Goal: Task Accomplishment & Management: Manage account settings

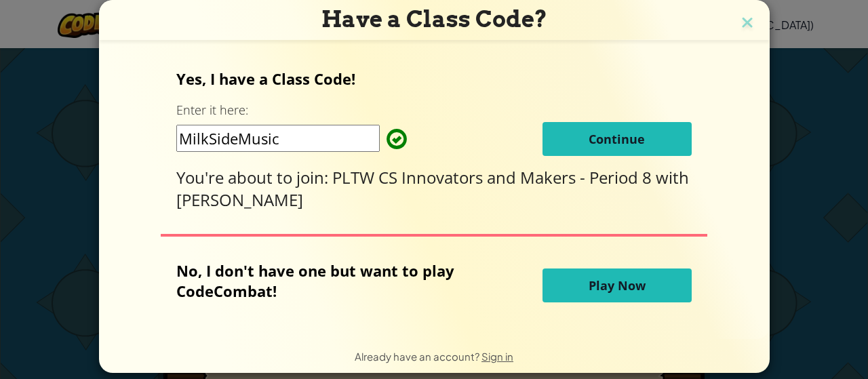
click at [316, 143] on input "MilkSideMusic" at bounding box center [278, 138] width 204 height 27
type input "M"
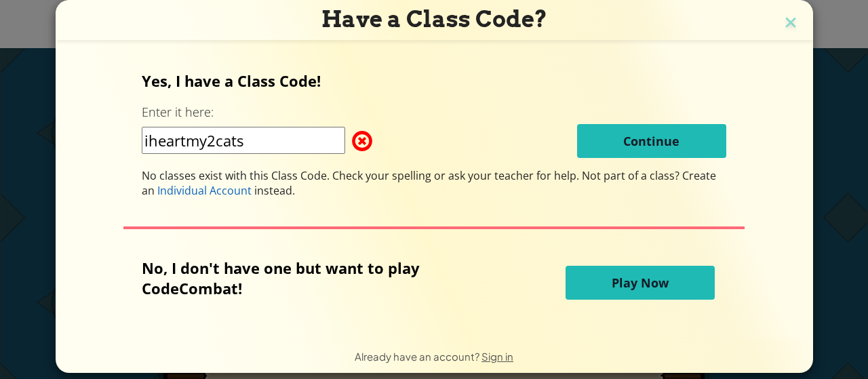
click at [282, 142] on input "iheartmy2cats" at bounding box center [244, 140] width 204 height 27
type input "i"
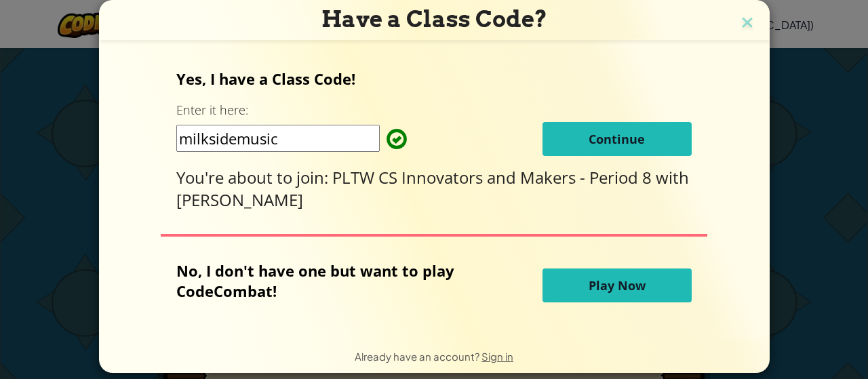
type input "milksidemusic"
click at [556, 136] on button "Continue" at bounding box center [617, 139] width 149 height 34
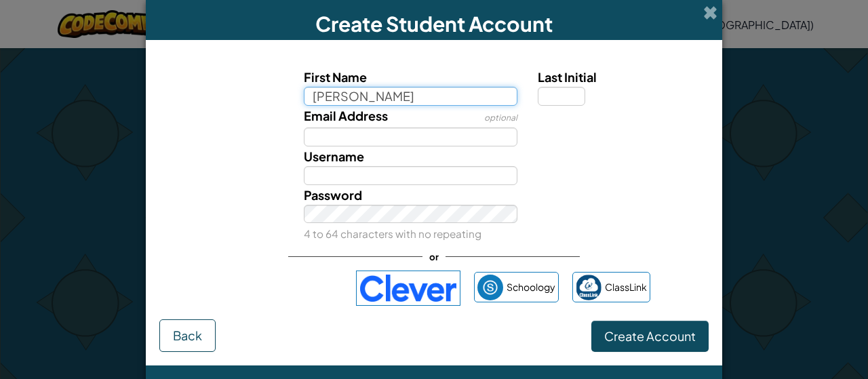
type input "maggie"
type input "Maggie"
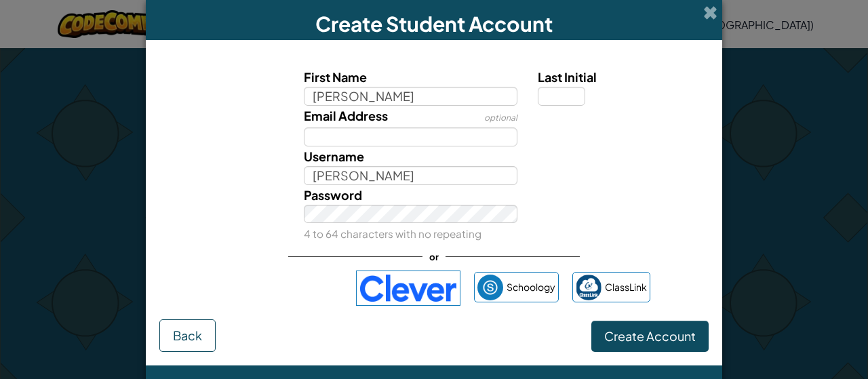
click at [532, 93] on div "Last Initial" at bounding box center [622, 86] width 188 height 39
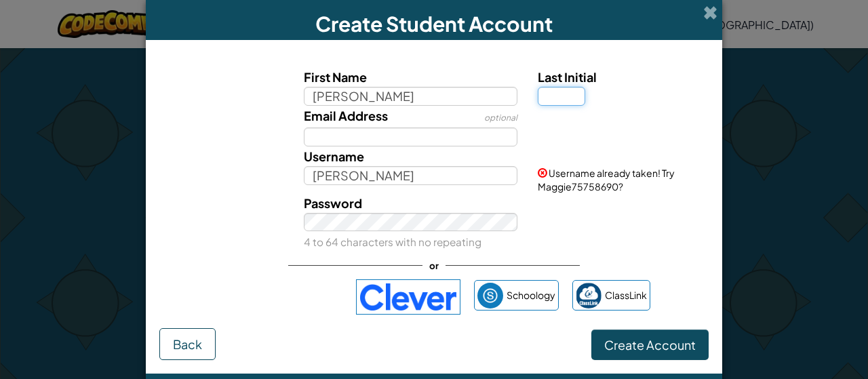
click at [553, 94] on input "Last Initial" at bounding box center [561, 96] width 47 height 19
type input "s"
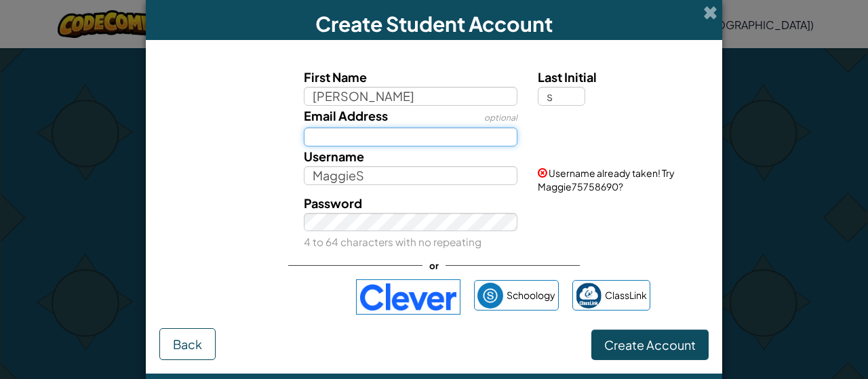
click at [451, 138] on input "Email Address" at bounding box center [411, 137] width 214 height 19
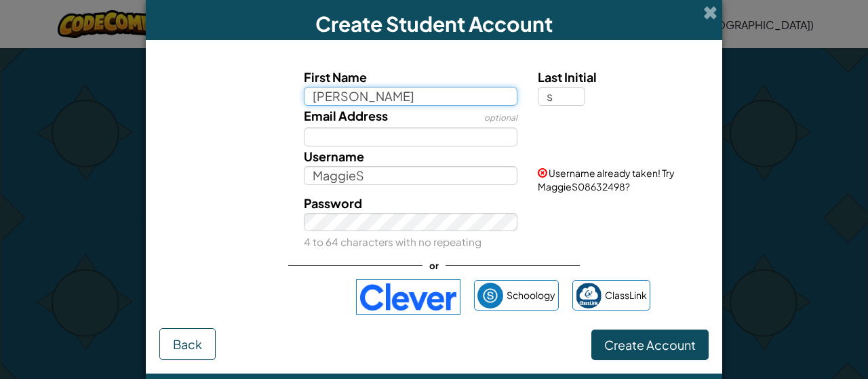
click at [389, 96] on input "maggie" at bounding box center [411, 96] width 214 height 19
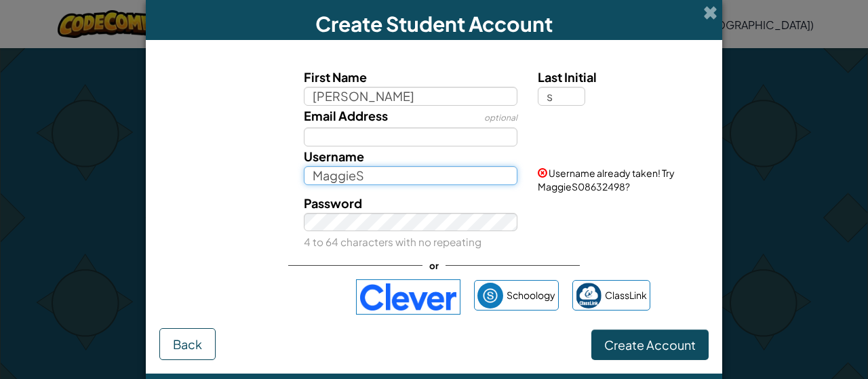
click at [402, 183] on input "MaggieS" at bounding box center [411, 175] width 214 height 19
type input "M"
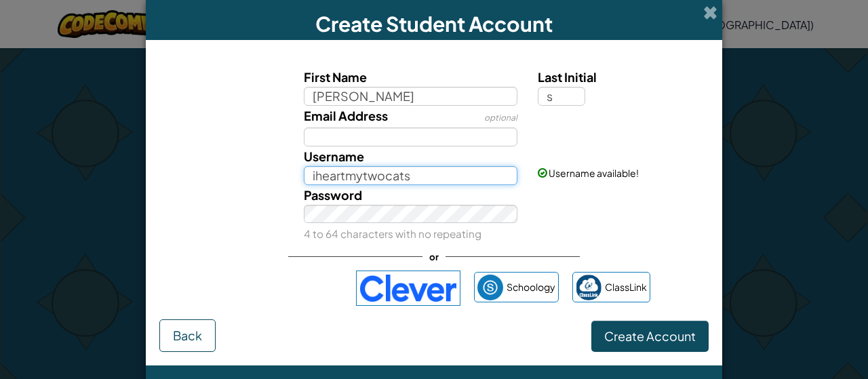
click at [379, 174] on input "iheartmytwocats" at bounding box center [411, 175] width 214 height 19
type input "iheartmy2cats"
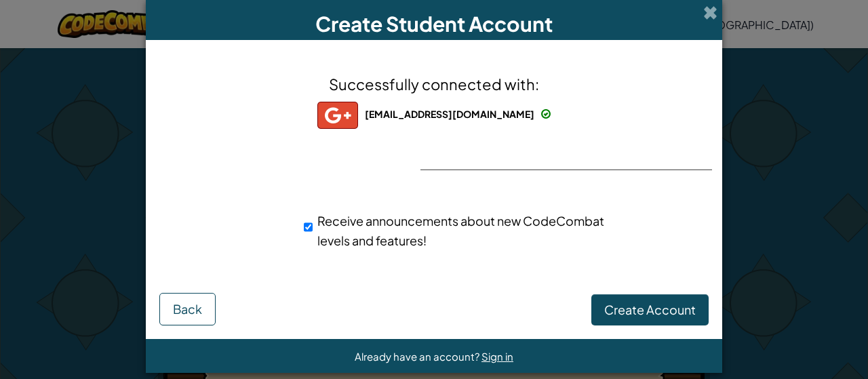
click at [472, 159] on div "Successfully connected with: 32sprmag@student.mcpsmt.org 32sprmag@student.mcpsm…" at bounding box center [434, 170] width 543 height 233
click at [347, 114] on img at bounding box center [338, 115] width 41 height 27
click at [191, 317] on span "Back" at bounding box center [187, 309] width 29 height 16
click at [466, 112] on span "[EMAIL_ADDRESS][DOMAIN_NAME]" at bounding box center [450, 114] width 170 height 12
click at [643, 309] on span "Create Account" at bounding box center [651, 310] width 92 height 16
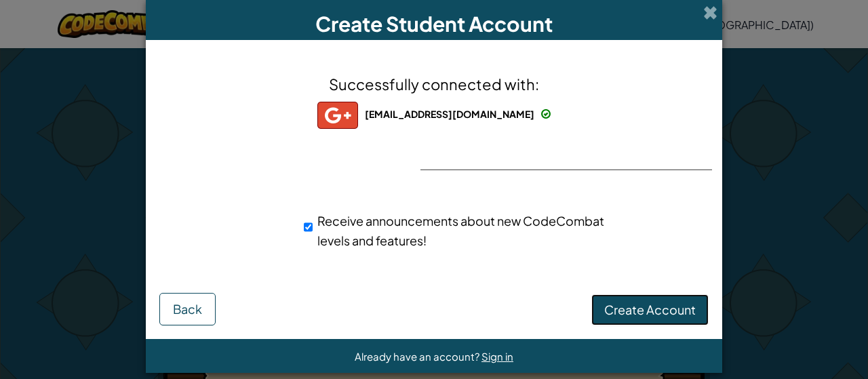
click at [654, 311] on button "Create Account" at bounding box center [650, 309] width 117 height 31
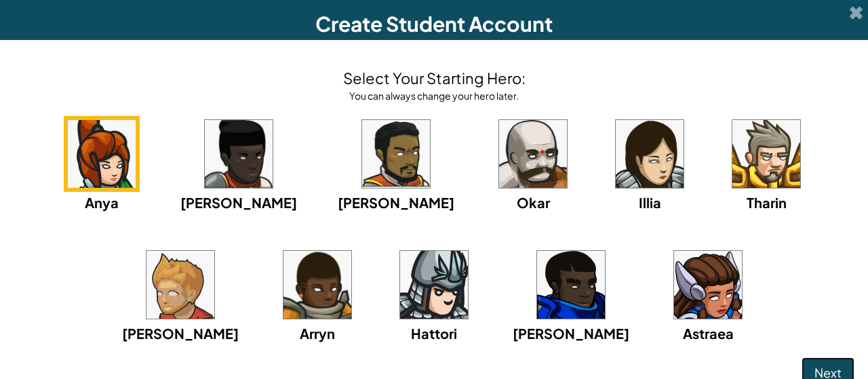
scroll to position [9, 0]
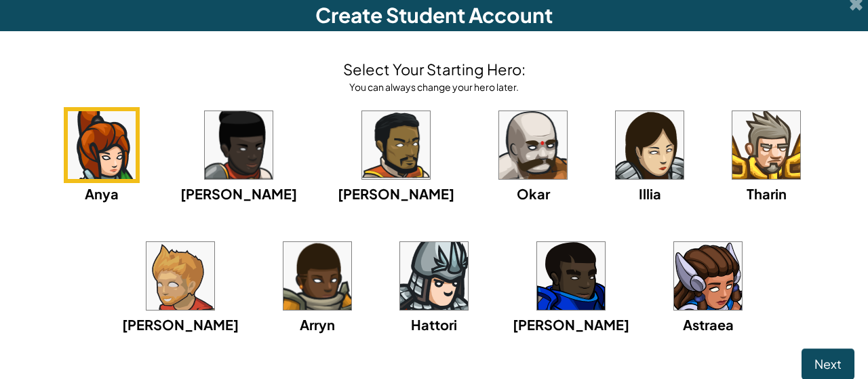
click at [537, 294] on img at bounding box center [571, 276] width 68 height 68
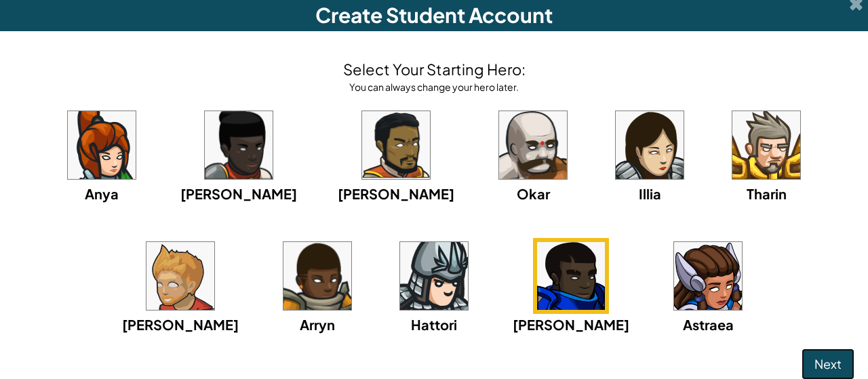
click at [802, 364] on button "Next" at bounding box center [828, 364] width 53 height 31
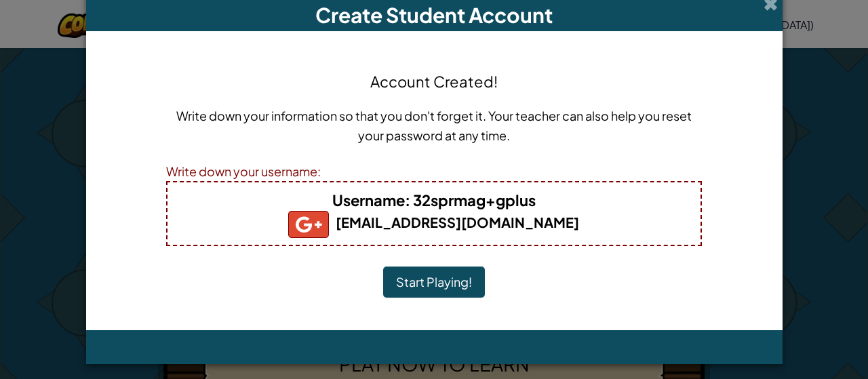
click at [446, 212] on h5 "[EMAIL_ADDRESS][DOMAIN_NAME]" at bounding box center [434, 224] width 506 height 27
click at [500, 206] on b "Username : 32sprmag+gplus" at bounding box center [434, 200] width 204 height 19
click at [528, 200] on b "Username : 32sprmag+gplus" at bounding box center [434, 200] width 204 height 19
click at [527, 199] on b "Username : 32sprmag+gplus" at bounding box center [434, 200] width 204 height 19
click at [292, 212] on h5 "[EMAIL_ADDRESS][DOMAIN_NAME]" at bounding box center [434, 224] width 506 height 27
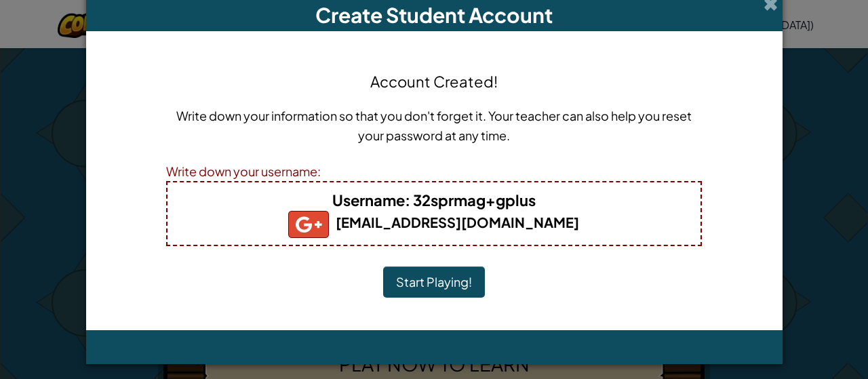
click at [319, 222] on img at bounding box center [308, 224] width 41 height 27
click at [529, 199] on b "Username : 32sprmag+gplus" at bounding box center [434, 200] width 204 height 19
drag, startPoint x: 529, startPoint y: 202, endPoint x: 404, endPoint y: 208, distance: 124.3
click at [404, 208] on b "Username : 32sprmag+gplus" at bounding box center [434, 200] width 204 height 19
click at [565, 130] on p "Write down your information so that you don't forget it. Your teacher can also …" at bounding box center [434, 125] width 536 height 39
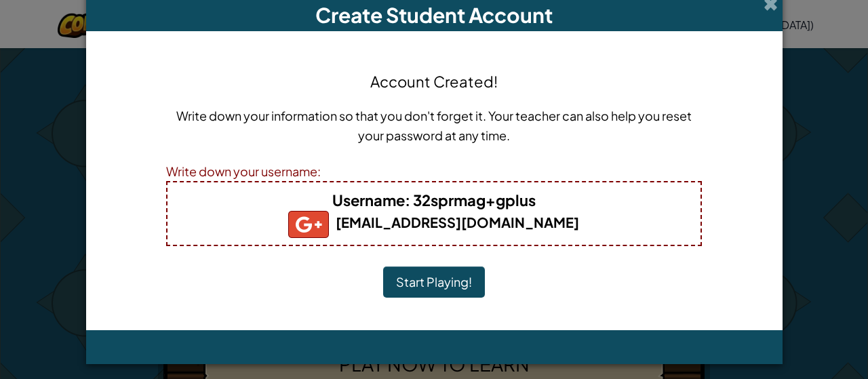
click at [318, 218] on img at bounding box center [308, 224] width 41 height 27
click at [457, 276] on button "Start Playing!" at bounding box center [434, 282] width 102 height 31
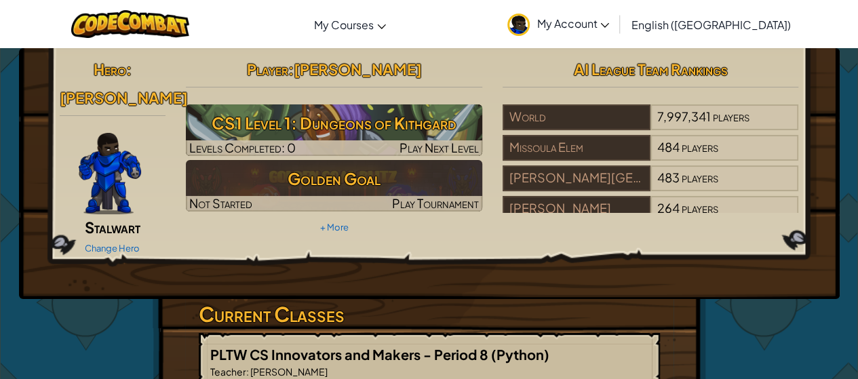
click at [609, 22] on span "My Account" at bounding box center [573, 23] width 73 height 14
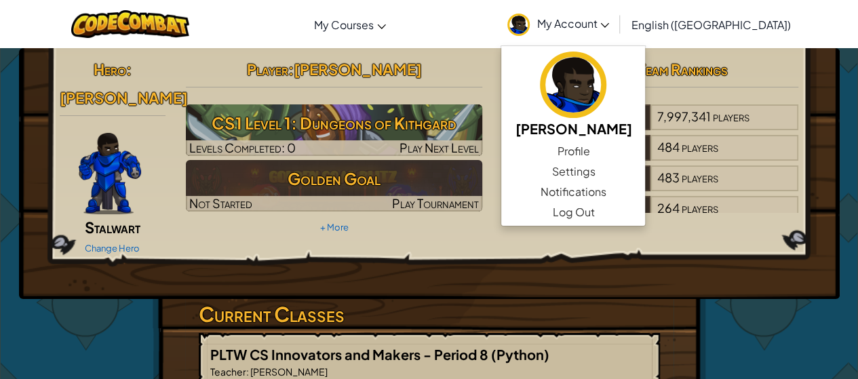
click at [695, 254] on div "Hero : [PERSON_NAME] Change Hero Player : [PERSON_NAME] CS1 Level 1: Dungeons o…" at bounding box center [429, 173] width 821 height 251
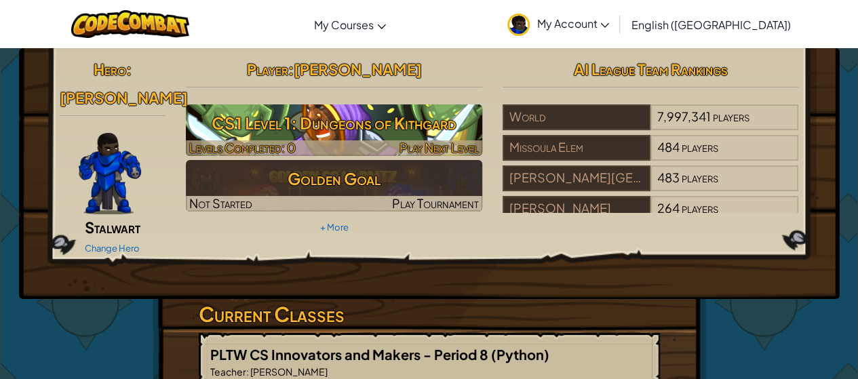
click at [414, 116] on h3 "CS1 Level 1: Dungeons of Kithgard" at bounding box center [334, 123] width 297 height 31
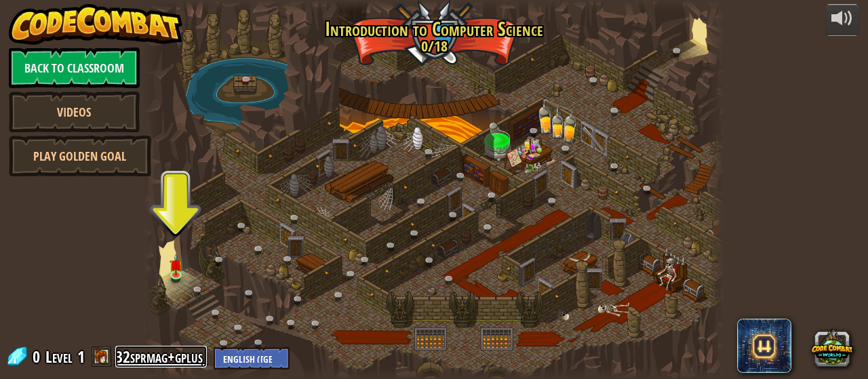
click at [180, 358] on link "32sprmag+gplus" at bounding box center [161, 357] width 92 height 22
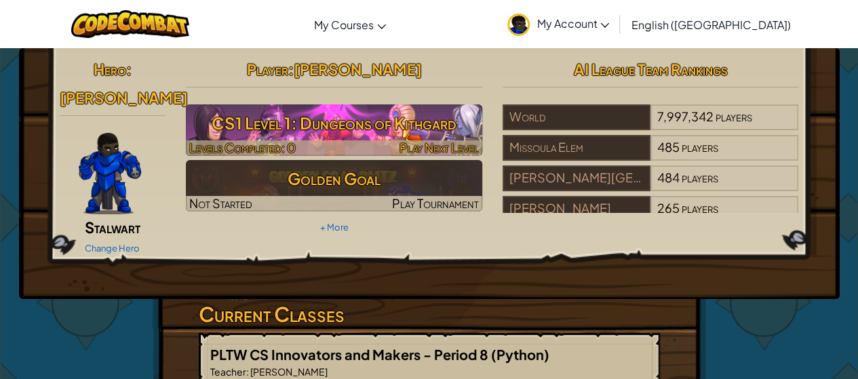
drag, startPoint x: 432, startPoint y: 140, endPoint x: 457, endPoint y: 154, distance: 29.1
click at [457, 154] on span "Play Next Level" at bounding box center [439, 148] width 79 height 16
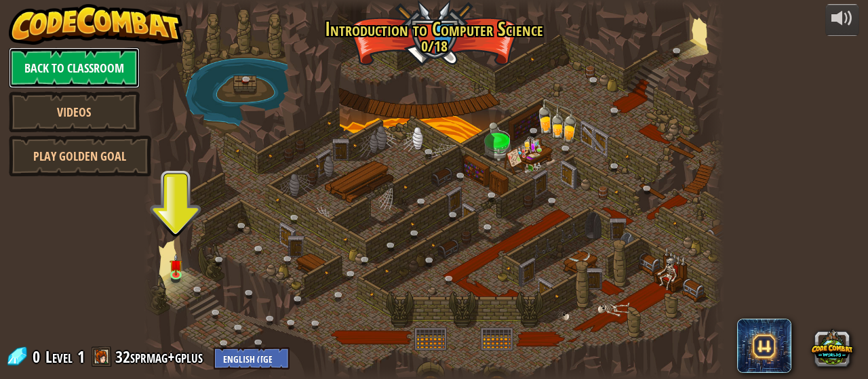
click at [71, 61] on link "Back to Classroom" at bounding box center [74, 67] width 131 height 41
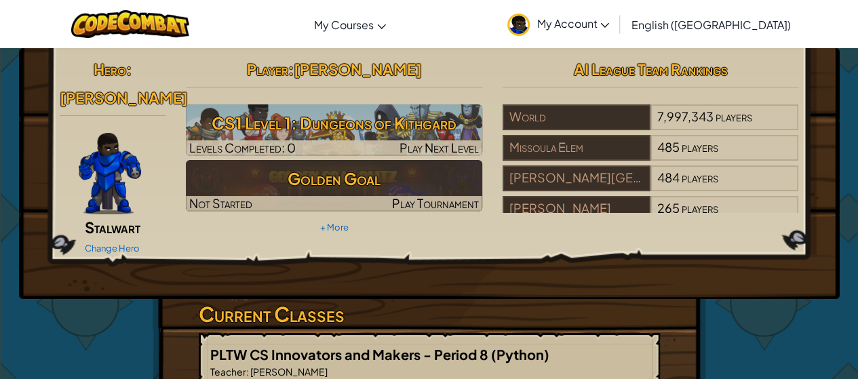
click at [616, 14] on link "My Account" at bounding box center [558, 24] width 115 height 43
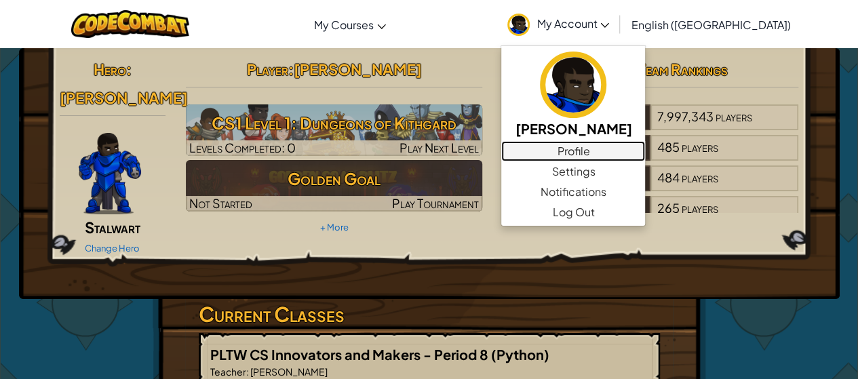
click at [645, 143] on link "Profile" at bounding box center [573, 151] width 144 height 20
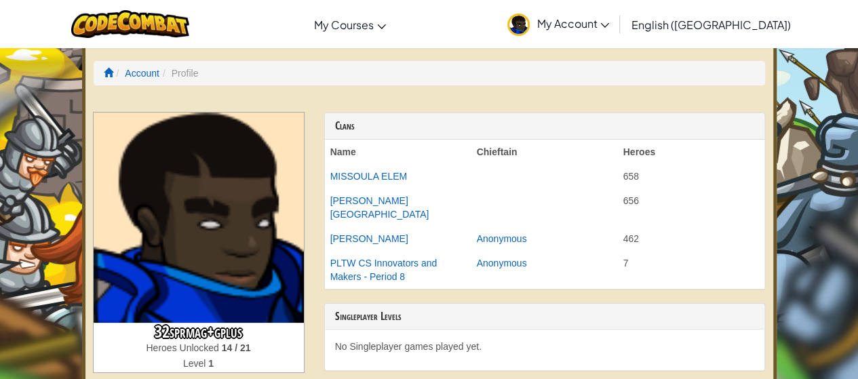
click at [235, 332] on h3 "32sprmag+gplus" at bounding box center [199, 332] width 210 height 18
drag, startPoint x: 244, startPoint y: 334, endPoint x: 233, endPoint y: 332, distance: 10.4
click at [233, 332] on h3 "32sprmag+gplus" at bounding box center [199, 332] width 210 height 18
click at [609, 21] on span "My Account" at bounding box center [573, 23] width 73 height 14
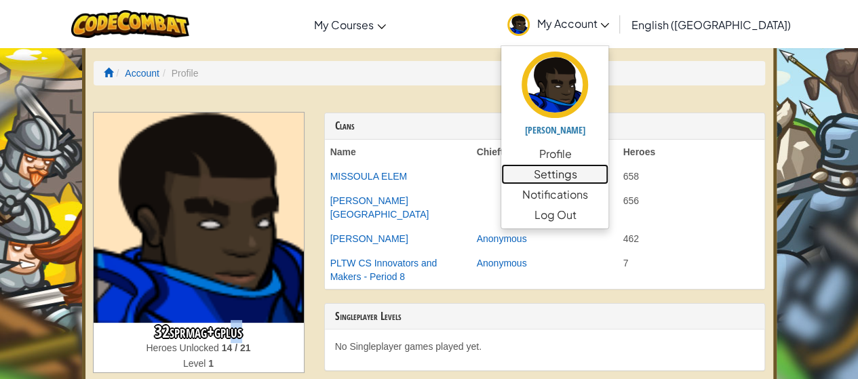
click at [609, 179] on link "Settings" at bounding box center [554, 174] width 107 height 20
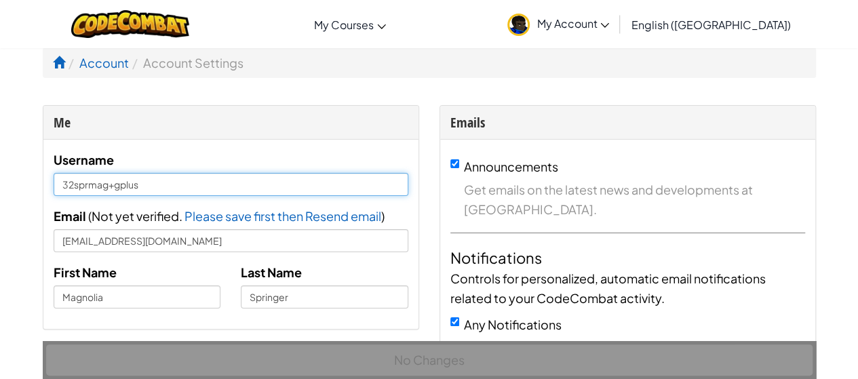
click at [307, 178] on input "32sprmag+gplus" at bounding box center [231, 184] width 355 height 23
type input "3"
type input "iheartmy2cats"
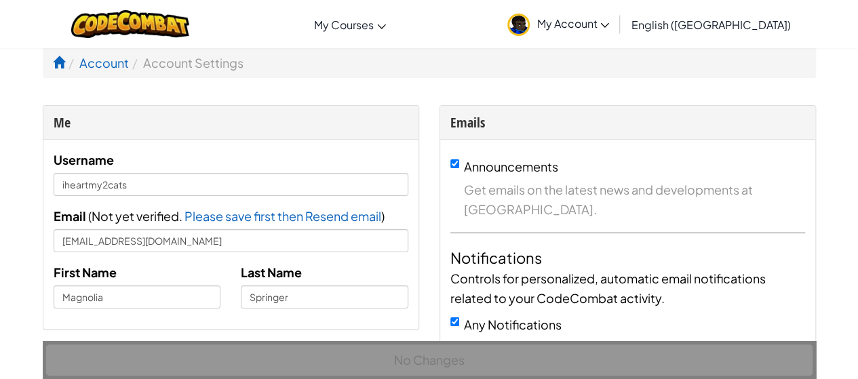
click at [616, 9] on link "My Account" at bounding box center [558, 24] width 115 height 43
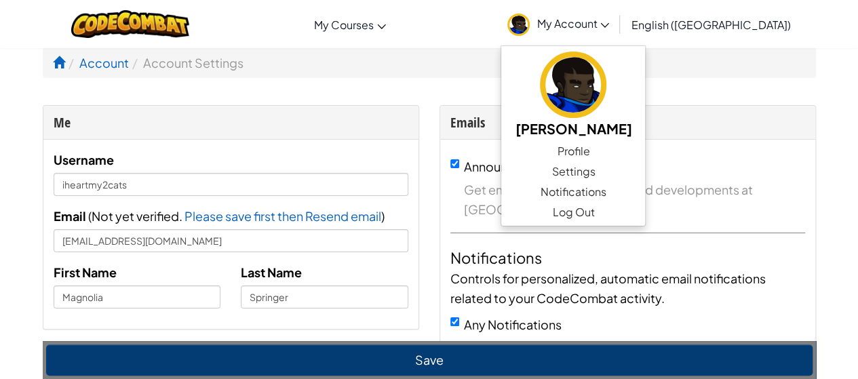
click at [440, 74] on ol "Account Account Settings" at bounding box center [429, 62] width 773 height 31
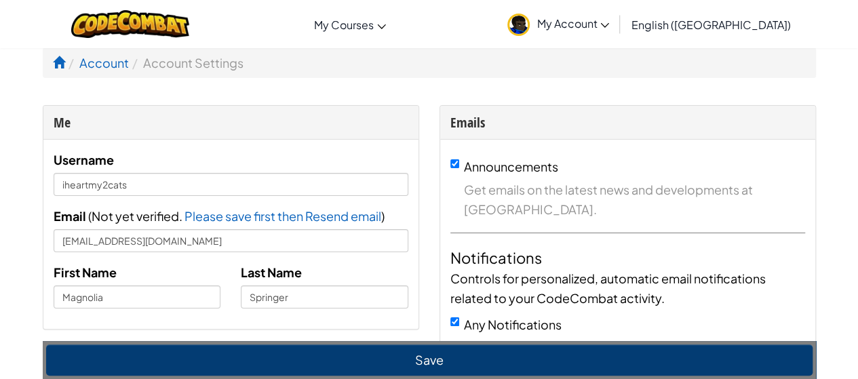
click at [609, 22] on span "My Account" at bounding box center [573, 23] width 73 height 14
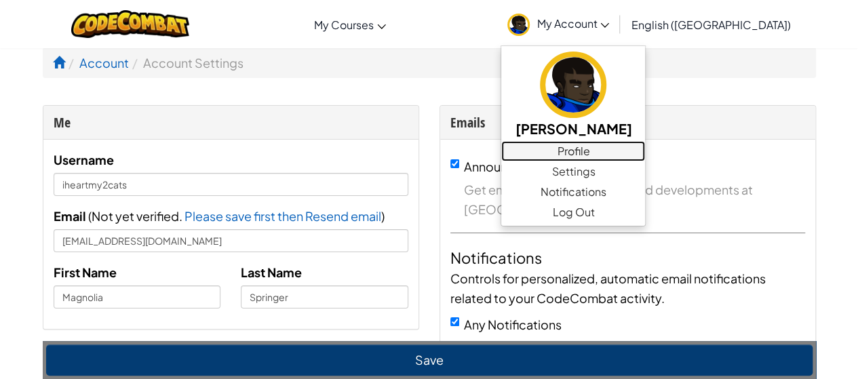
click at [645, 155] on link "Profile" at bounding box center [573, 151] width 144 height 20
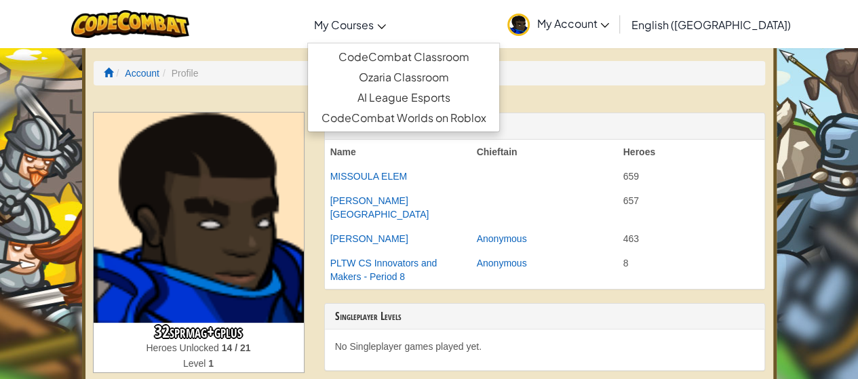
click at [386, 26] on icon at bounding box center [381, 26] width 9 height 5
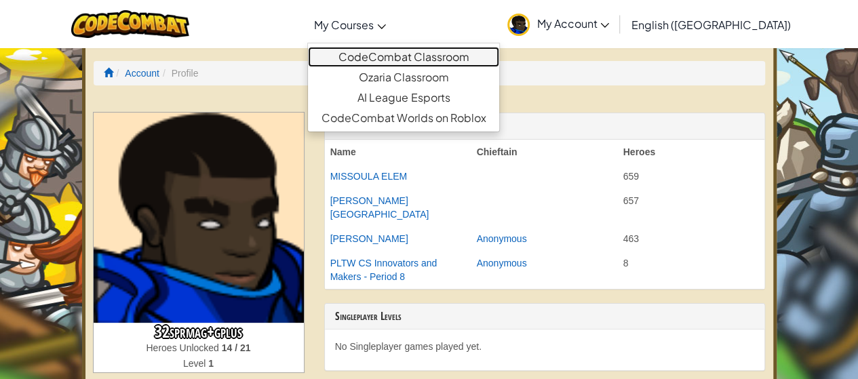
click at [456, 48] on link "CodeCombat Classroom" at bounding box center [403, 57] width 191 height 20
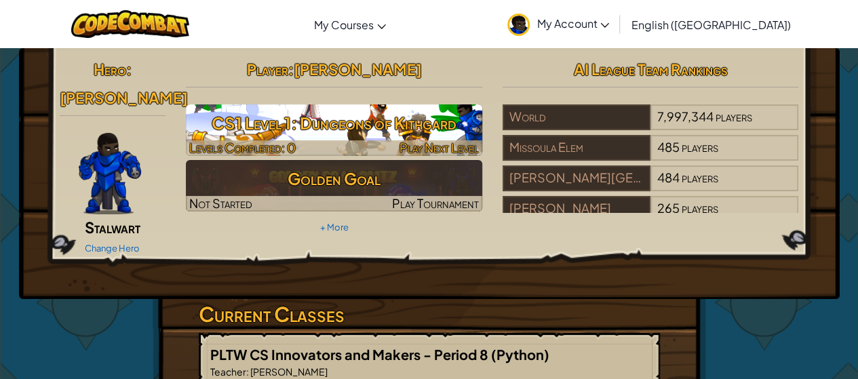
click at [387, 121] on h3 "CS1 Level 1: Dungeons of Kithgard" at bounding box center [334, 123] width 297 height 31
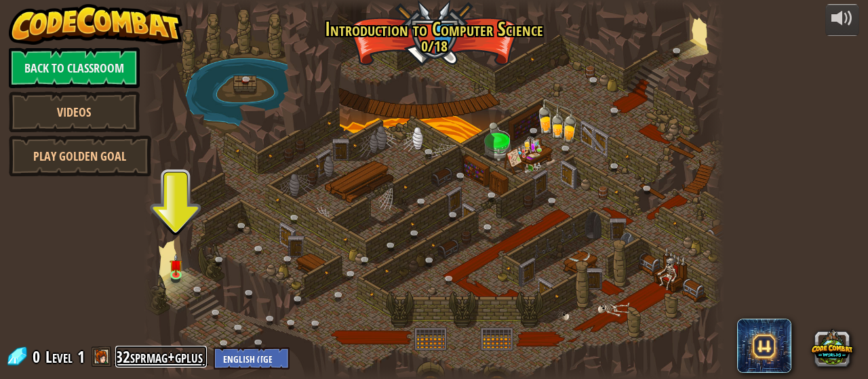
click at [168, 356] on link "32sprmag+gplus" at bounding box center [161, 357] width 92 height 22
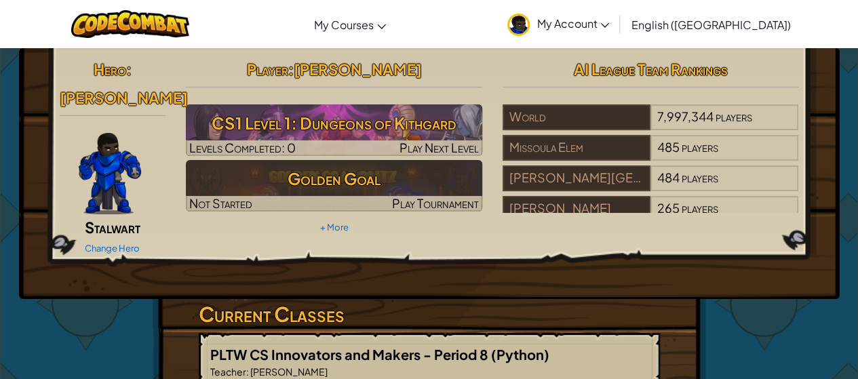
click at [616, 16] on link "My Account" at bounding box center [558, 24] width 115 height 43
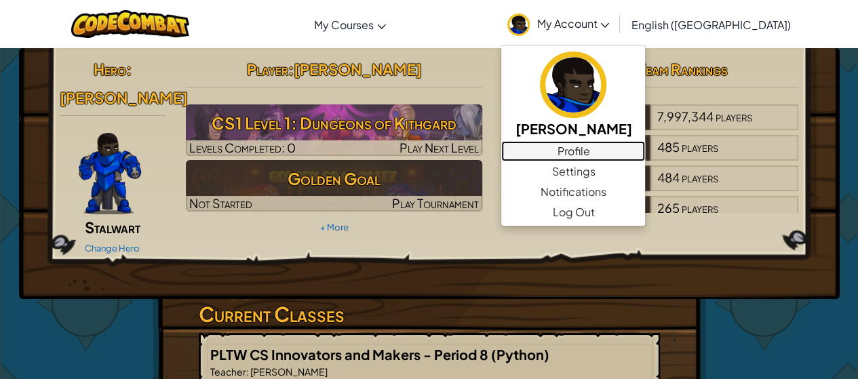
click at [645, 151] on link "Profile" at bounding box center [573, 151] width 144 height 20
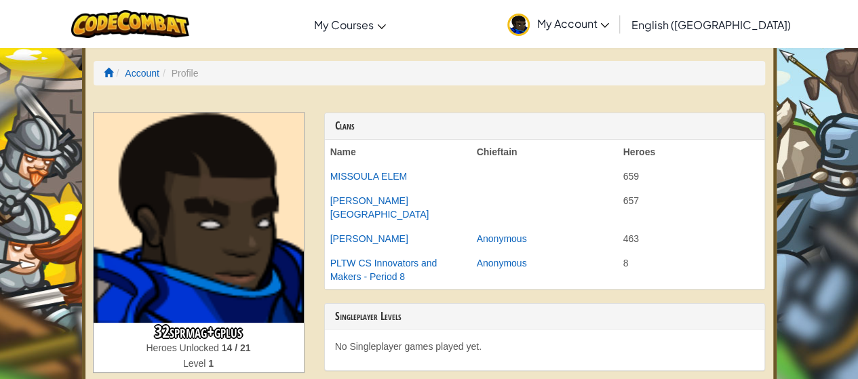
click at [609, 20] on span "My Account" at bounding box center [573, 23] width 73 height 14
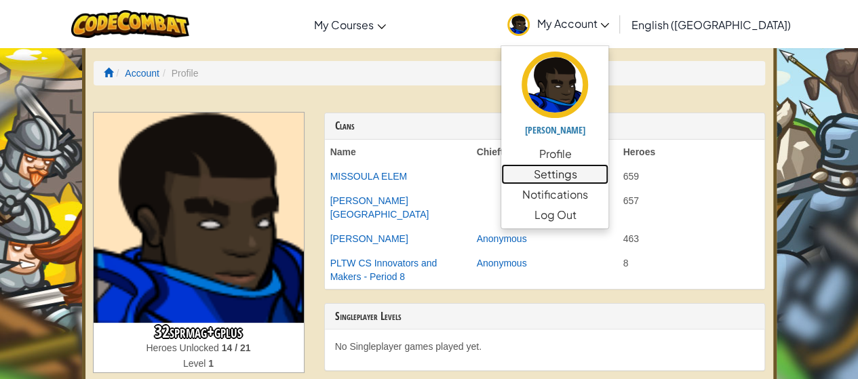
click at [609, 170] on link "Settings" at bounding box center [554, 174] width 107 height 20
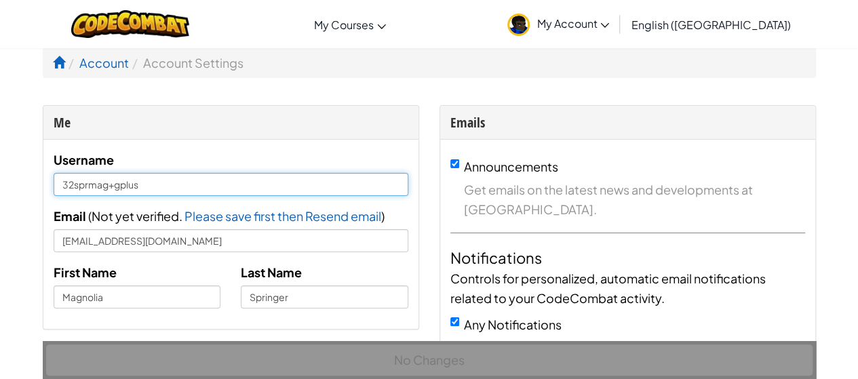
click at [242, 181] on input "32sprmag+gplus" at bounding box center [231, 184] width 355 height 23
type input "3"
type input "iheartmy2cats"
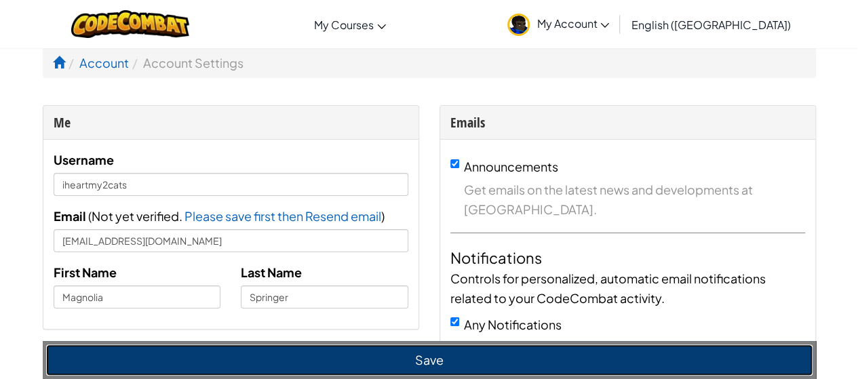
click at [360, 370] on button "Save" at bounding box center [429, 360] width 767 height 31
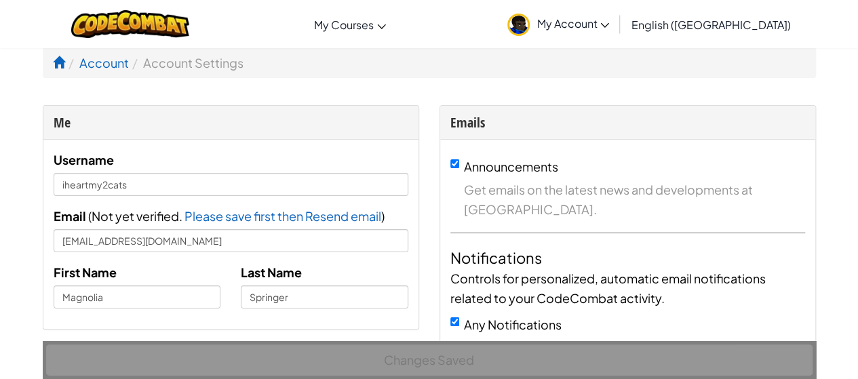
click at [609, 26] on span "My Account" at bounding box center [573, 23] width 73 height 14
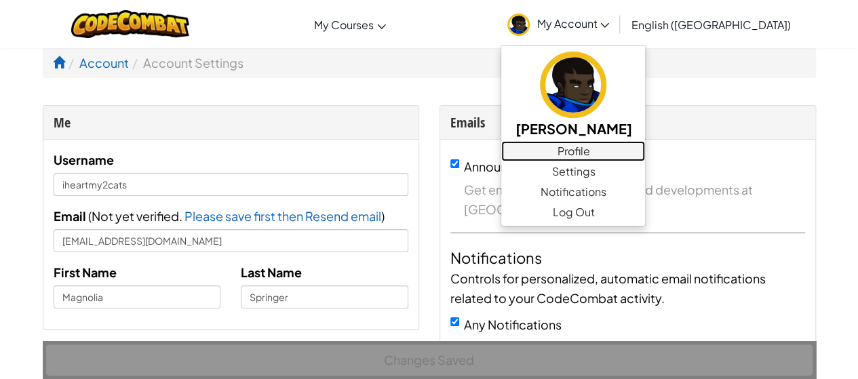
click at [645, 147] on link "Profile" at bounding box center [573, 151] width 144 height 20
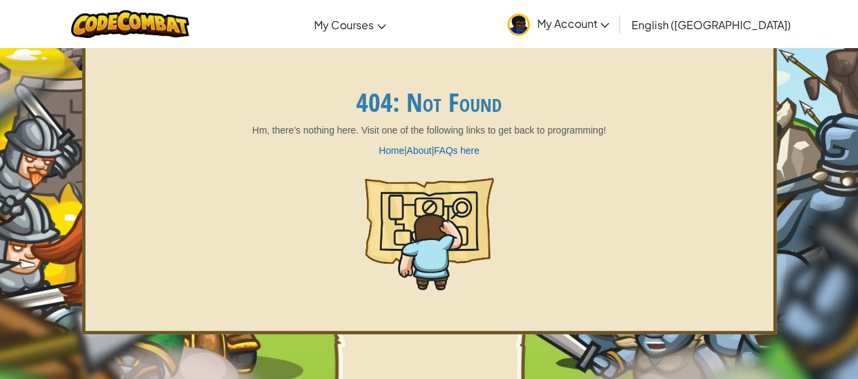
click at [609, 20] on span "My Account" at bounding box center [573, 23] width 73 height 14
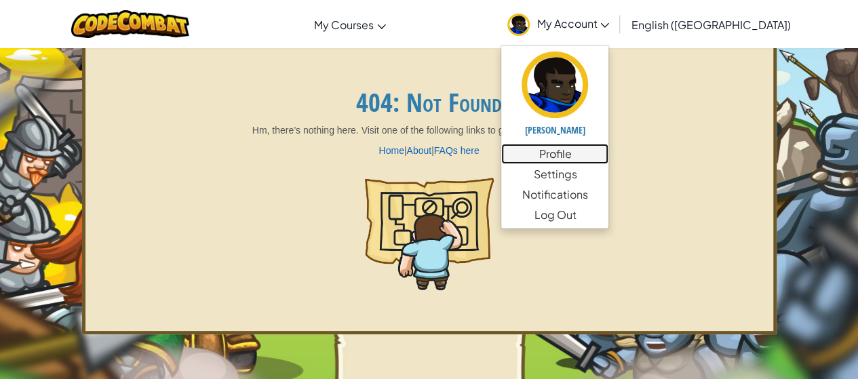
click at [609, 147] on link "Profile" at bounding box center [554, 154] width 107 height 20
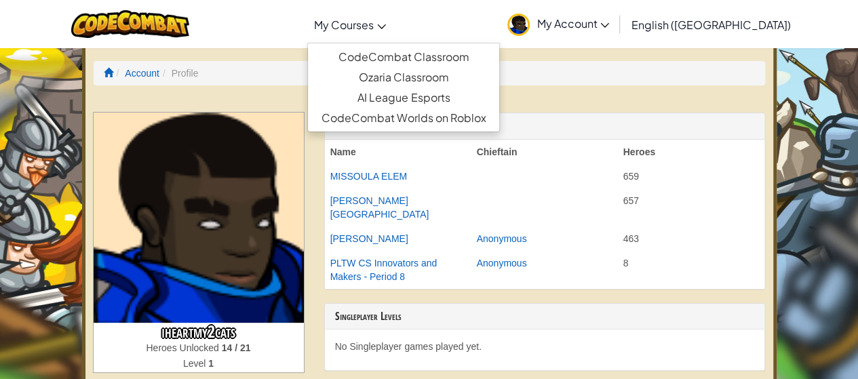
click at [369, 23] on span "My Courses" at bounding box center [344, 25] width 60 height 14
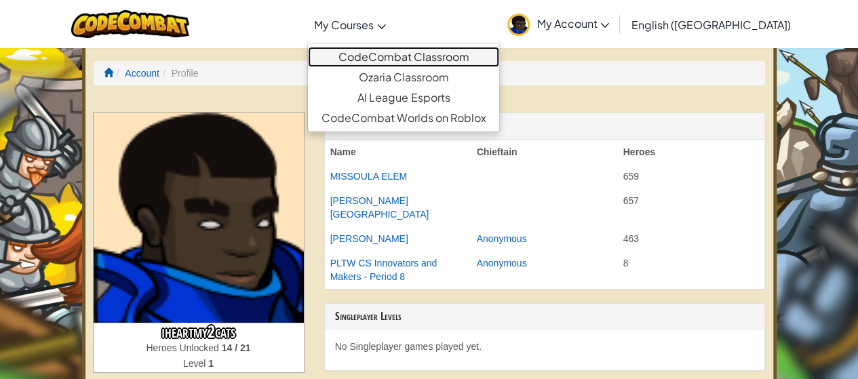
click at [432, 58] on link "CodeCombat Classroom" at bounding box center [403, 57] width 191 height 20
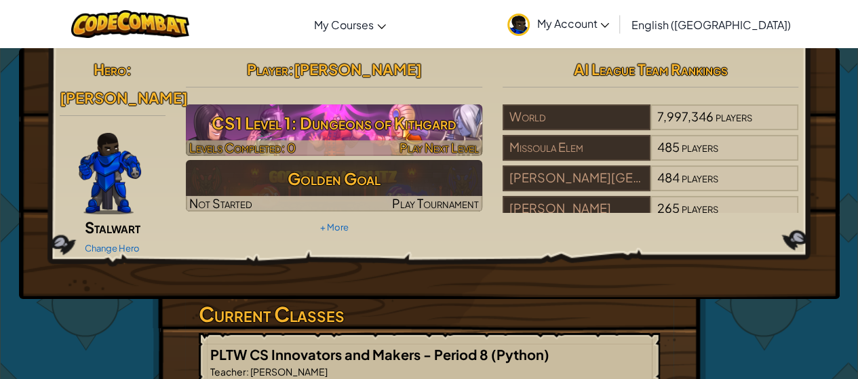
click at [327, 114] on h3 "CS1 Level 1: Dungeons of Kithgard" at bounding box center [334, 123] width 297 height 31
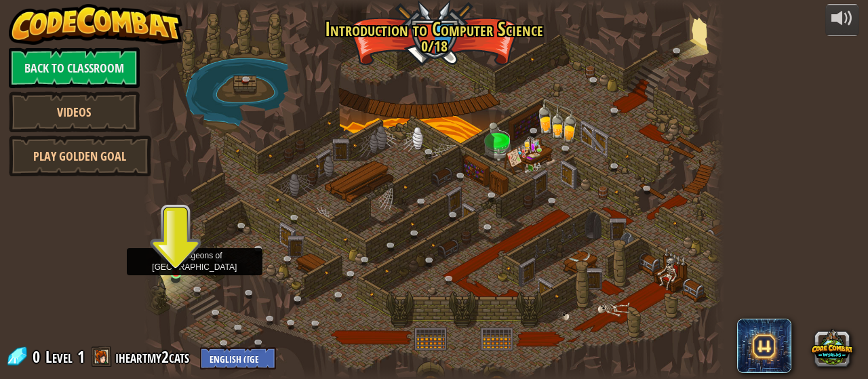
click at [174, 265] on img at bounding box center [176, 258] width 13 height 29
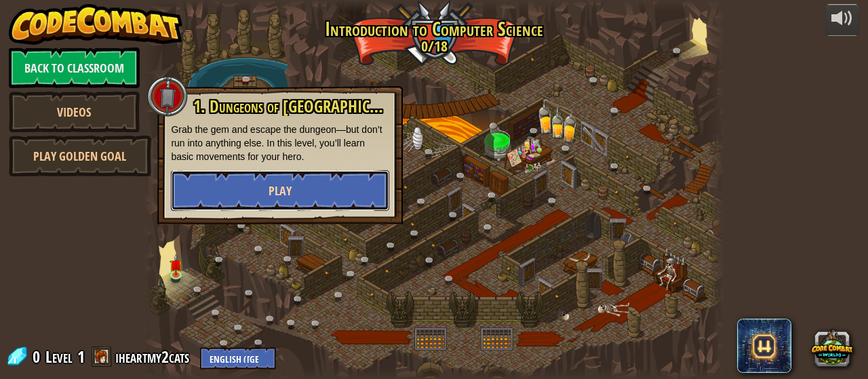
click at [220, 182] on button "Play" at bounding box center [280, 190] width 218 height 41
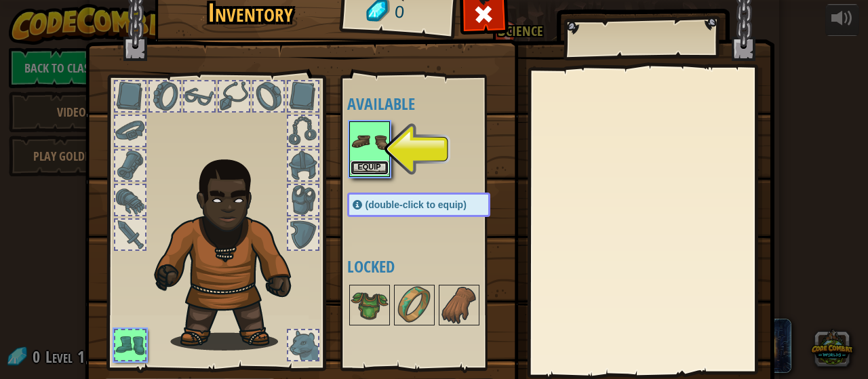
click at [372, 163] on button "Equip" at bounding box center [370, 168] width 38 height 14
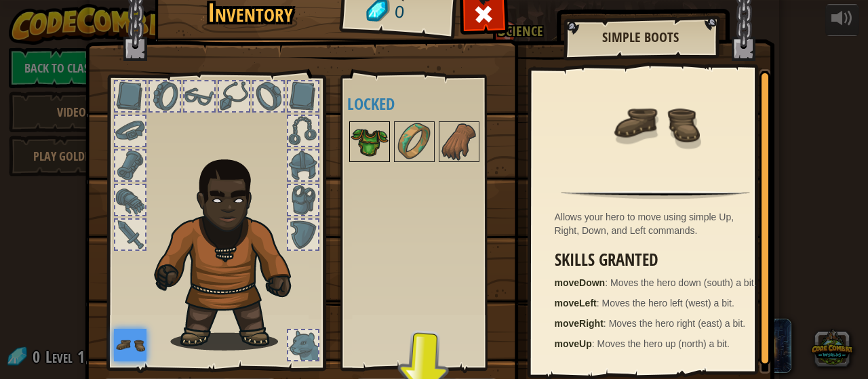
click at [361, 136] on img at bounding box center [370, 142] width 38 height 38
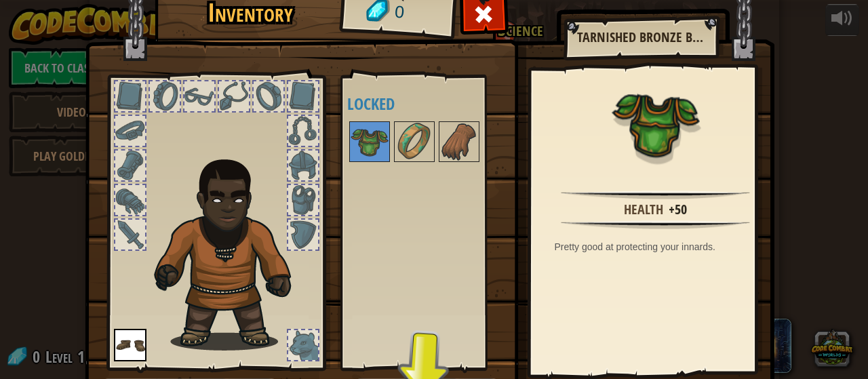
drag, startPoint x: 369, startPoint y: 138, endPoint x: 271, endPoint y: 144, distance: 97.9
click at [271, 144] on div "Inventory 0 Available Equip (double-click to equip) Locked Tarnished Bronze Bre…" at bounding box center [435, 207] width 690 height 448
click at [396, 140] on img at bounding box center [415, 142] width 38 height 38
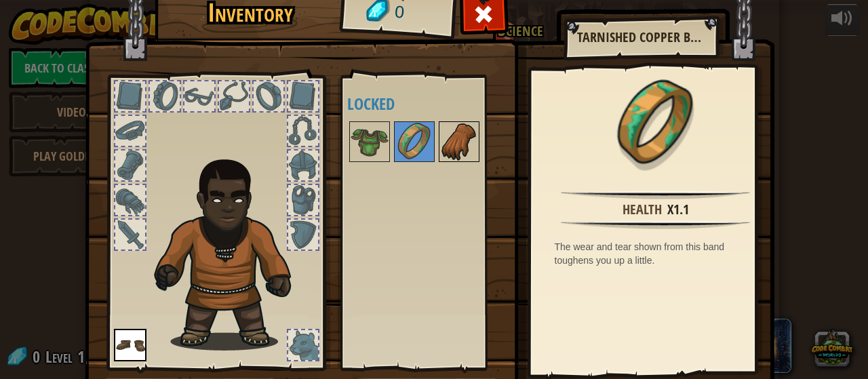
click at [456, 150] on img at bounding box center [459, 142] width 38 height 38
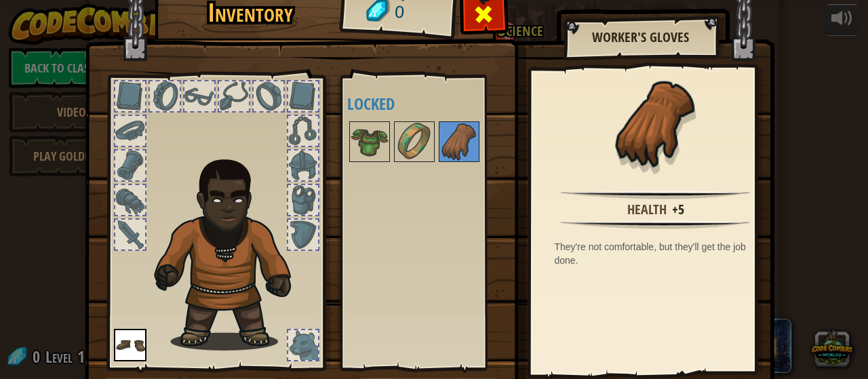
click at [468, 1] on div at bounding box center [484, 18] width 43 height 43
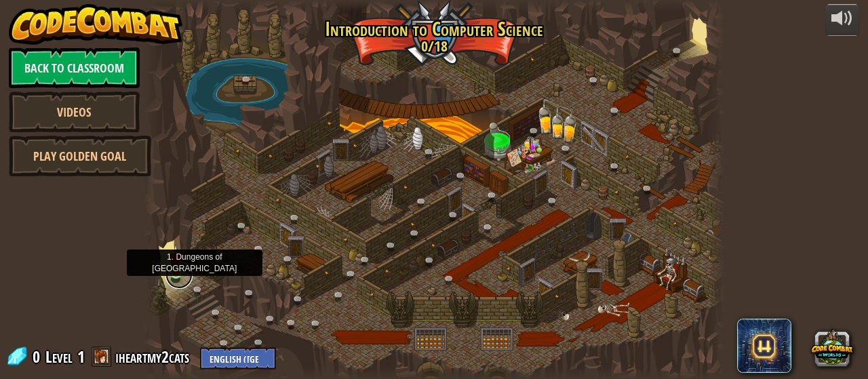
click at [167, 269] on link at bounding box center [179, 275] width 27 height 27
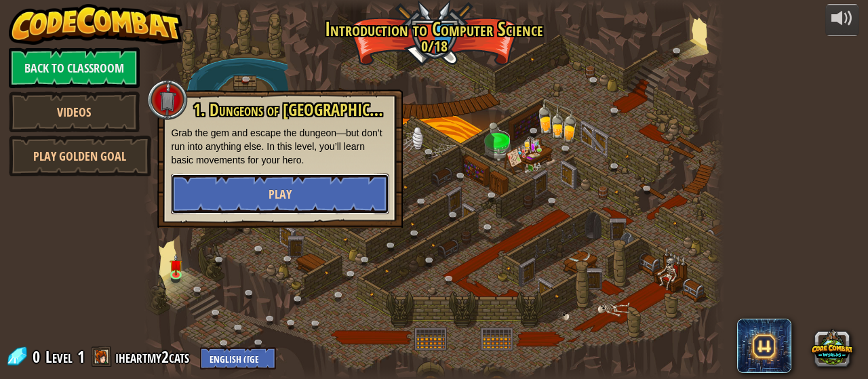
click at [239, 202] on button "Play" at bounding box center [280, 194] width 218 height 41
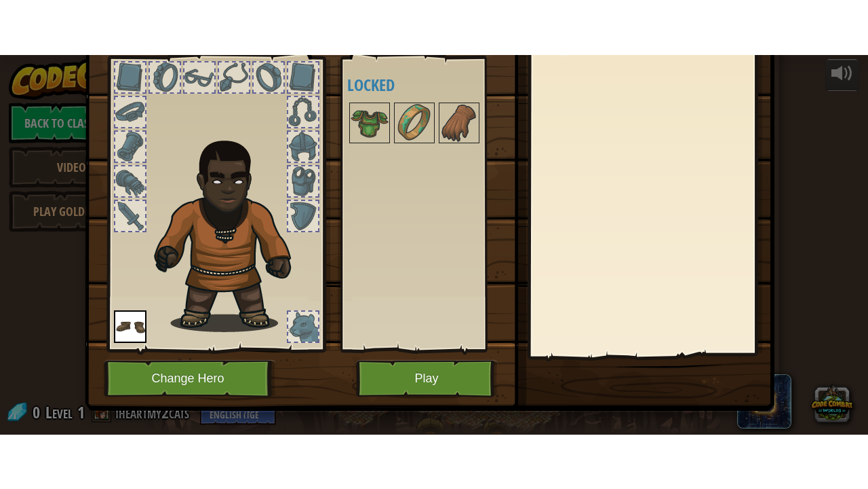
scroll to position [88, 0]
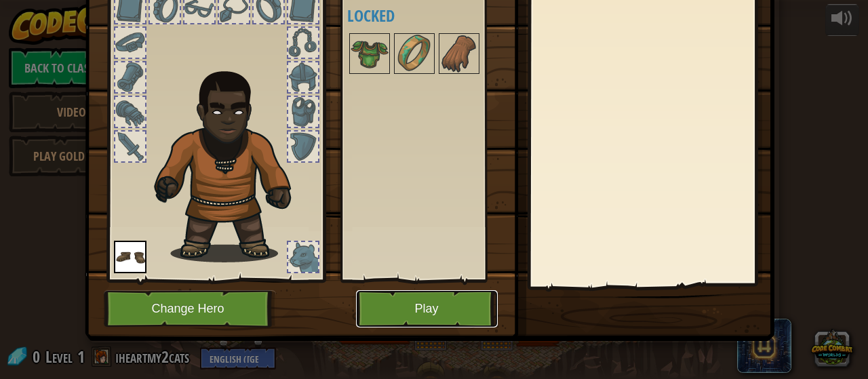
click at [383, 311] on button "Play" at bounding box center [427, 308] width 142 height 37
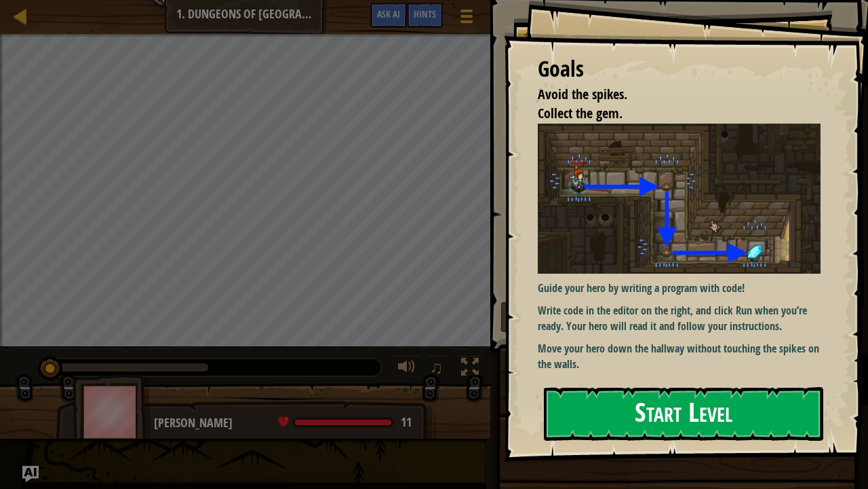
click at [602, 379] on button "Start Level" at bounding box center [684, 414] width 280 height 54
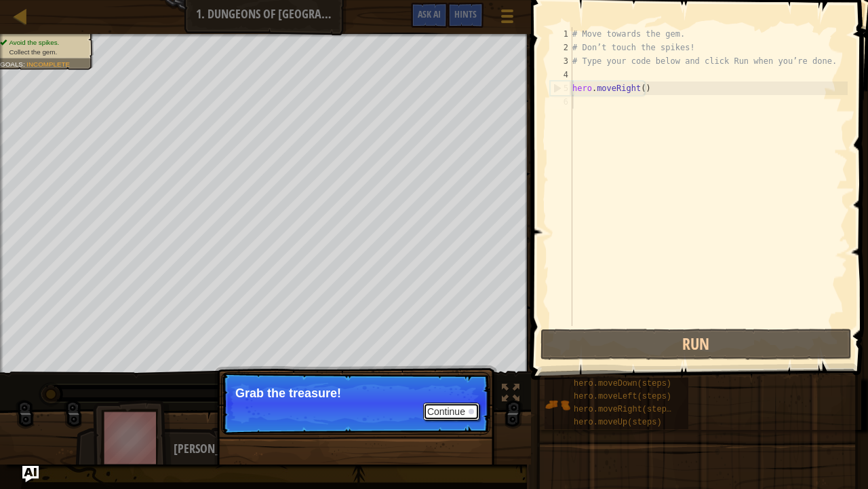
click at [442, 379] on button "Continue" at bounding box center [451, 411] width 56 height 18
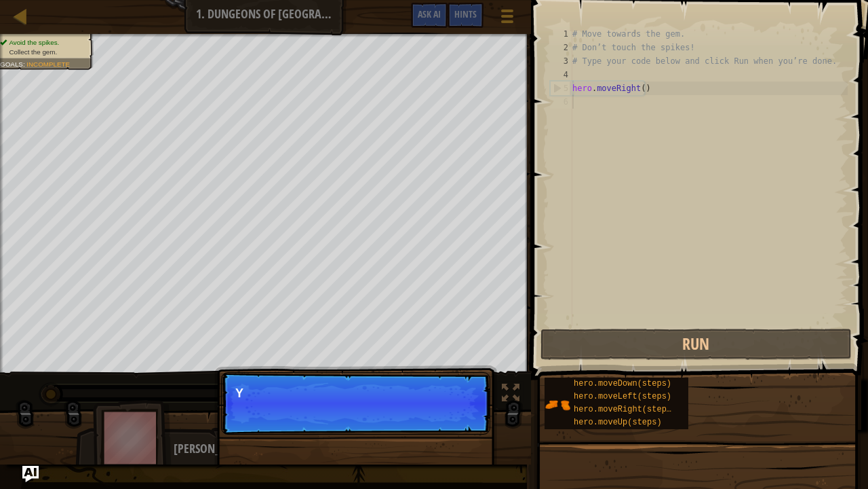
scroll to position [6, 0]
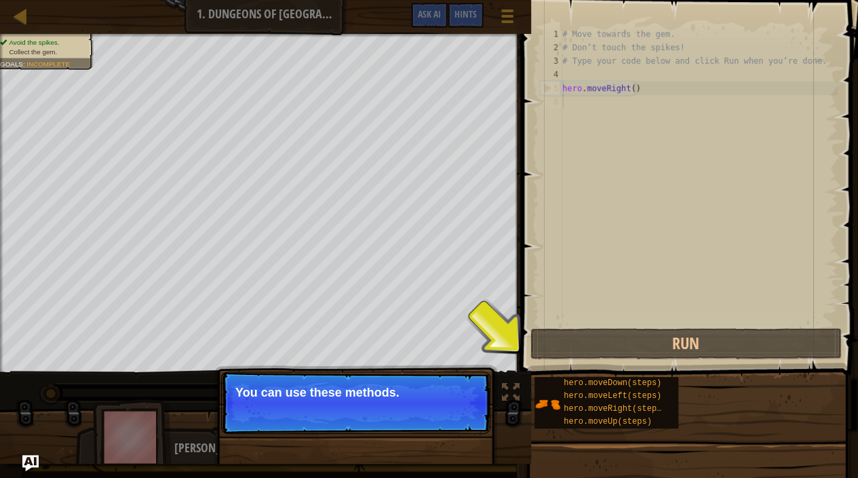
click at [442, 379] on button "Continue" at bounding box center [451, 411] width 56 height 18
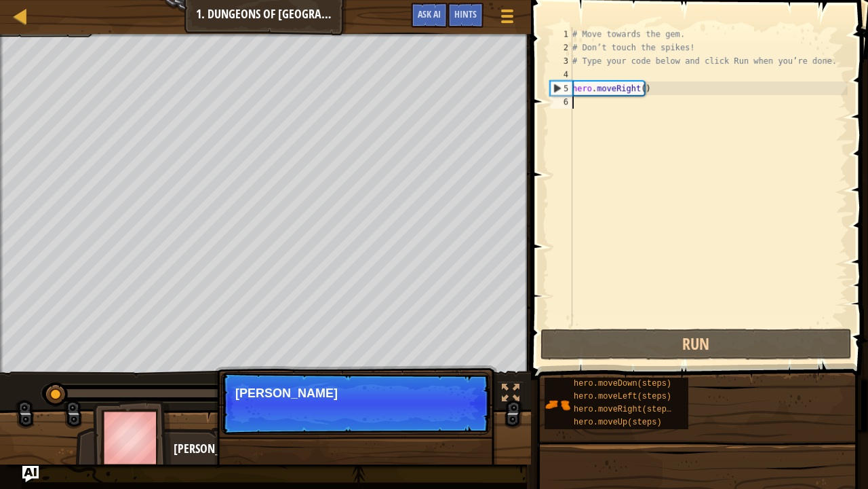
click at [442, 379] on p "Continue [PERSON_NAME]" at bounding box center [355, 403] width 269 height 62
click at [442, 379] on p "Continue Type your code" at bounding box center [355, 403] width 269 height 62
click at [442, 379] on p "Continue Type your code on the" at bounding box center [355, 403] width 269 height 62
click at [442, 379] on p "Continue Type your code on the right." at bounding box center [355, 403] width 269 height 62
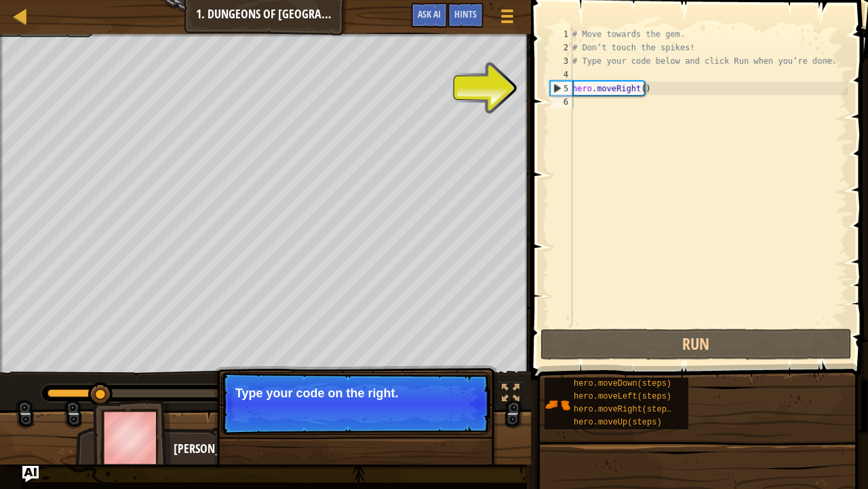
click at [442, 379] on button "Continue" at bounding box center [451, 411] width 56 height 18
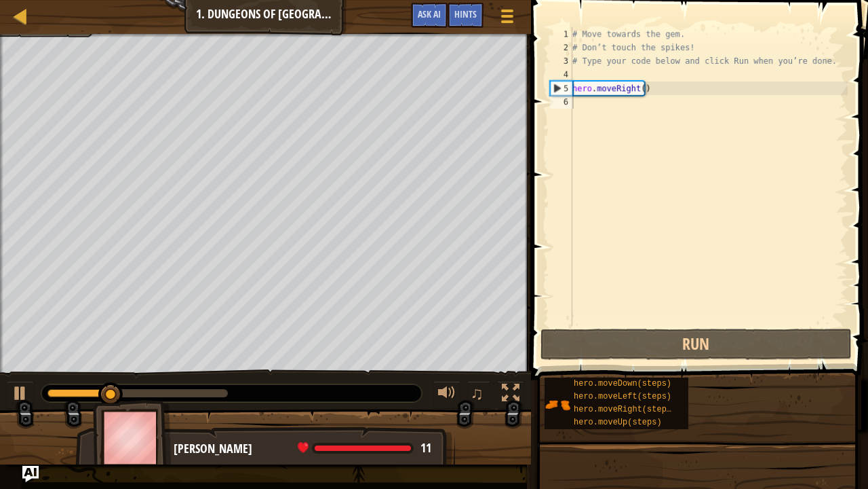
click at [442, 379] on div "Avoid the spikes. Collect the gem. Goals : Incomplete ♫ [PERSON_NAME] 11 x: 18 …" at bounding box center [434, 249] width 868 height 430
click at [442, 379] on div at bounding box center [265, 442] width 531 height 68
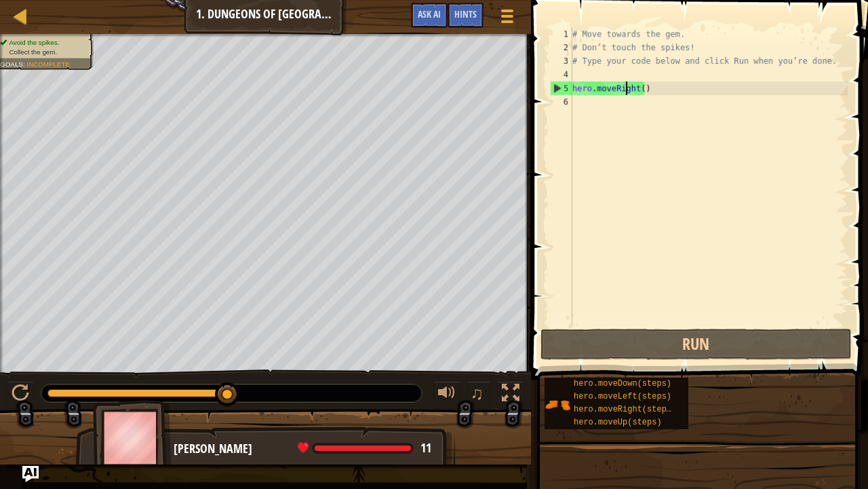
click at [627, 88] on div "# Move towards the gem. # Don’t touch the spikes! # Type your code below and cl…" at bounding box center [709, 190] width 278 height 326
click at [632, 86] on div "# Move towards the gem. # Don’t touch the spikes! # Type your code below and cl…" at bounding box center [709, 190] width 278 height 326
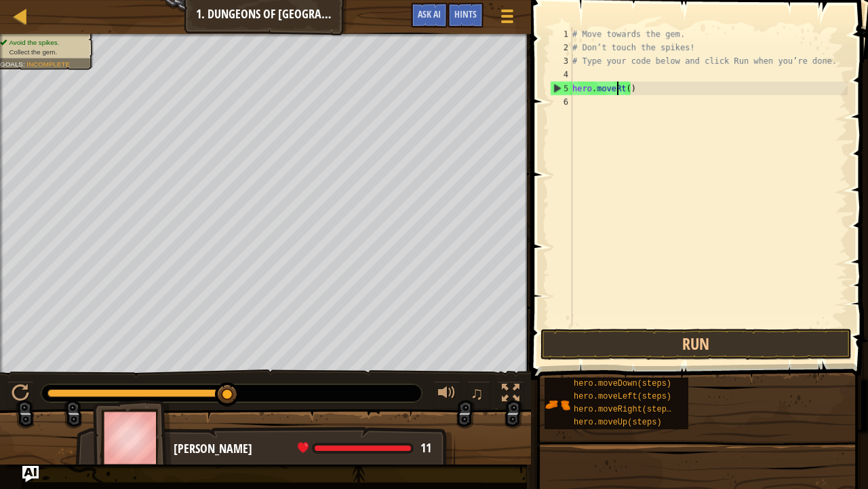
type textarea "hero.movet()"
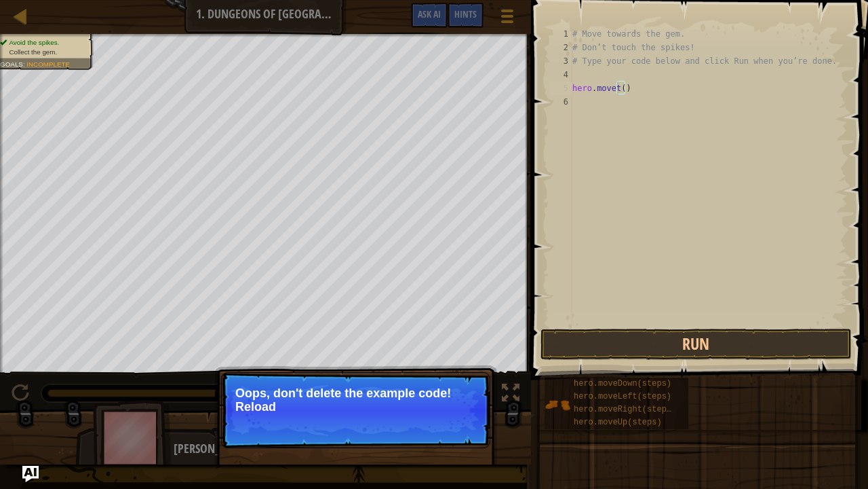
click at [615, 88] on div "# Move towards the gem. # Don’t touch the spikes! # Type your code below and cl…" at bounding box center [709, 190] width 278 height 326
click at [611, 88] on div "# Move towards the gem. # Don’t touch the spikes! # Type your code below and cl…" at bounding box center [709, 190] width 278 height 326
click at [438, 379] on button "↻ Reload" at bounding box center [449, 423] width 60 height 20
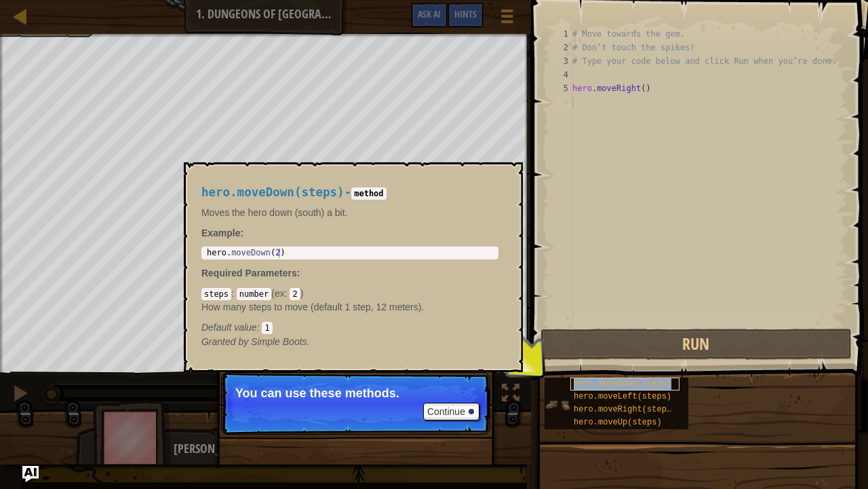
click at [635, 379] on span "hero.moveDown(steps)" at bounding box center [623, 383] width 98 height 9
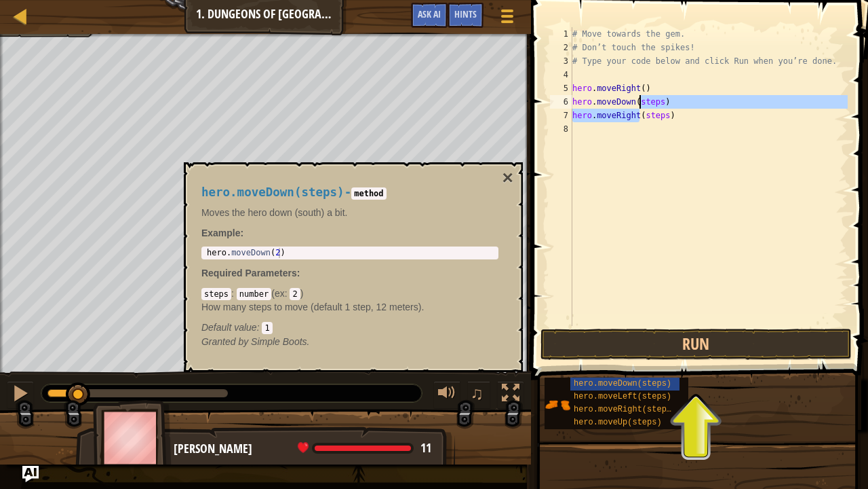
drag, startPoint x: 638, startPoint y: 116, endPoint x: 632, endPoint y: 103, distance: 14.0
click at [632, 103] on div "# Move towards the gem. # Don’t touch the spikes! # Type your code below and cl…" at bounding box center [709, 190] width 278 height 326
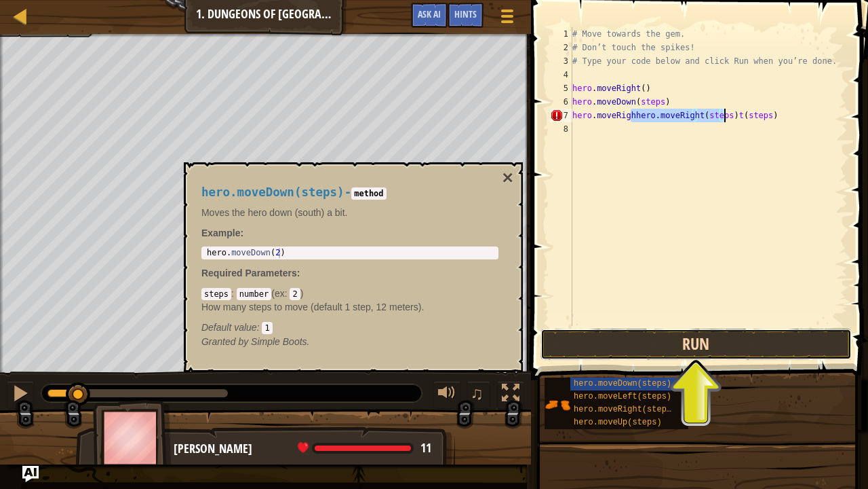
click at [596, 339] on button "Run" at bounding box center [696, 343] width 311 height 31
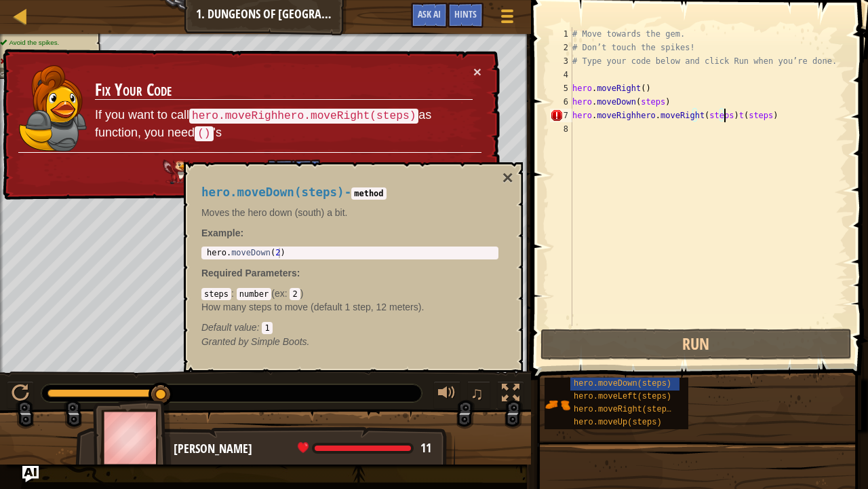
click at [769, 111] on div "# Move towards the gem. # Don’t touch the spikes! # Type your code below and cl…" at bounding box center [709, 190] width 278 height 326
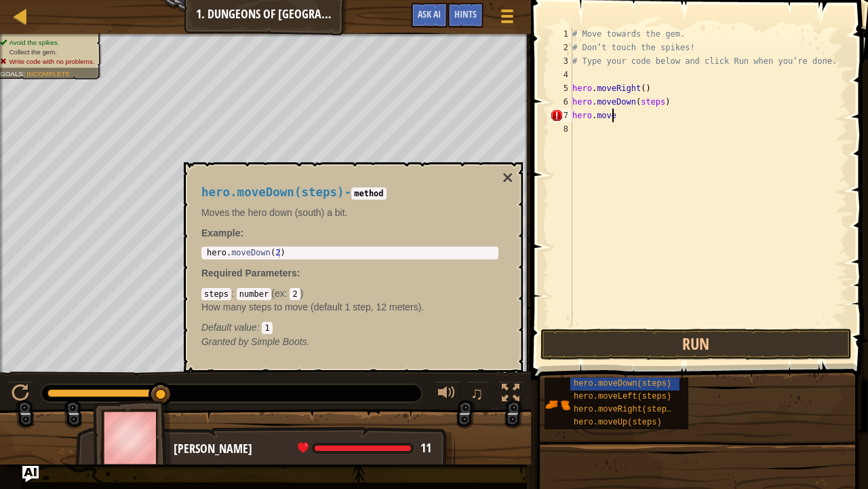
type textarea "h"
click at [661, 103] on div "# Move towards the gem. # Don’t touch the spikes! # Type your code below and cl…" at bounding box center [709, 190] width 278 height 326
type textarea "h"
type textarea "hero.moveRight(steps)"
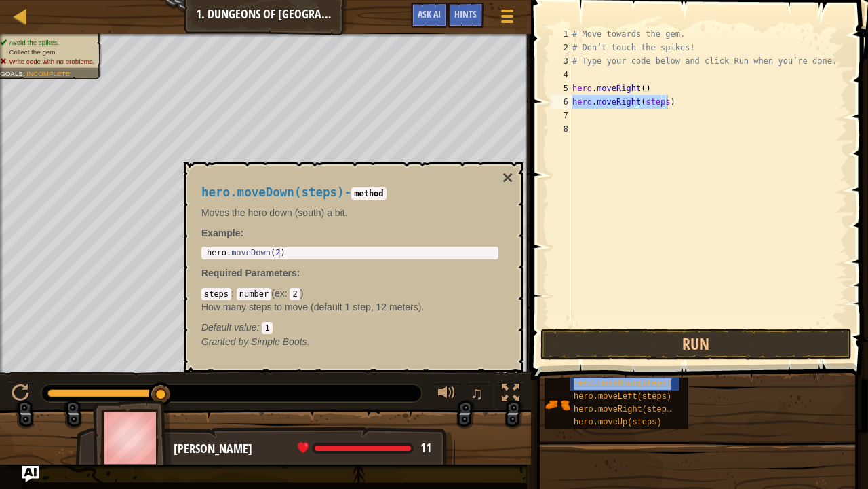
drag, startPoint x: 649, startPoint y: 380, endPoint x: 668, endPoint y: 141, distance: 239.6
type textarea "hero.moveDown(steps)"
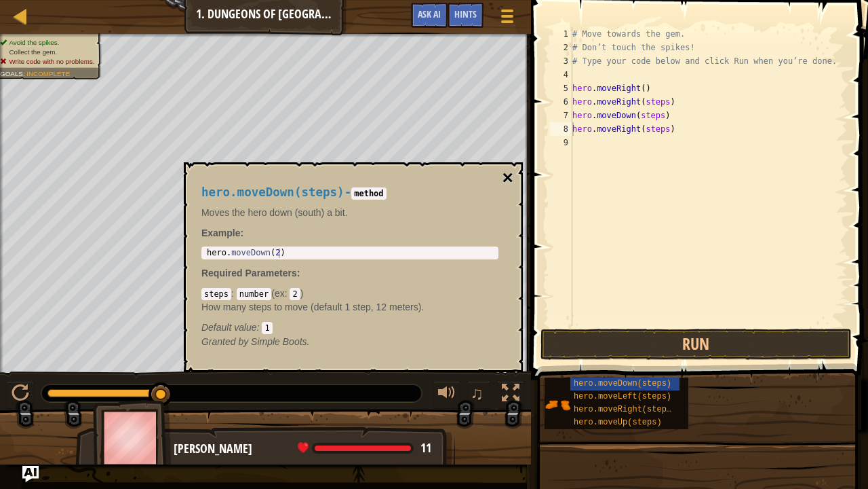
click at [510, 178] on button "×" at bounding box center [508, 177] width 11 height 19
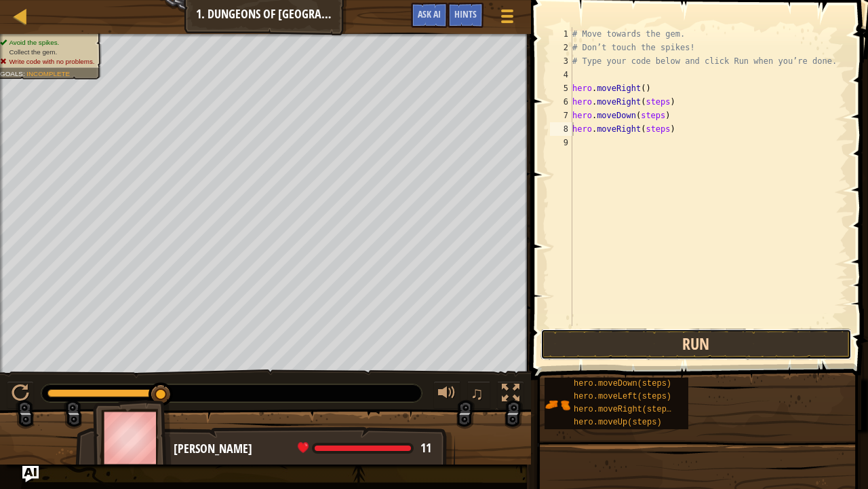
click at [614, 346] on button "Run" at bounding box center [696, 343] width 311 height 31
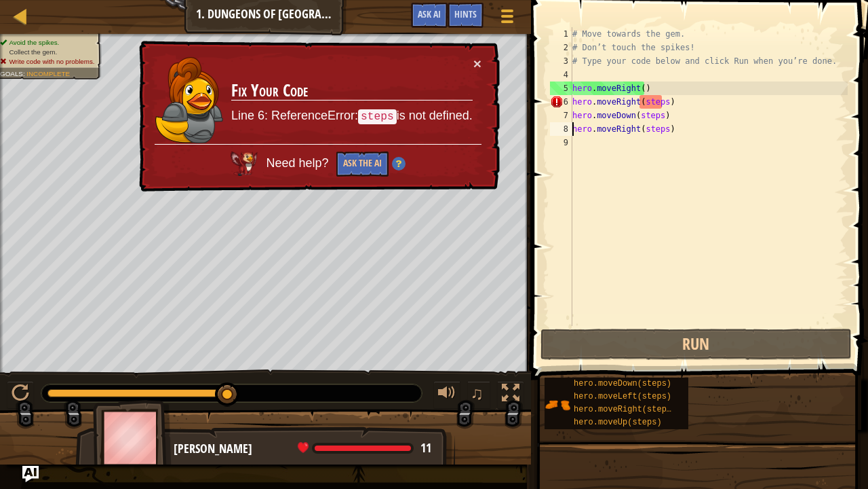
click at [704, 102] on div "# Move towards the gem. # Don’t touch the spikes! # Type your code below and cl…" at bounding box center [709, 190] width 278 height 326
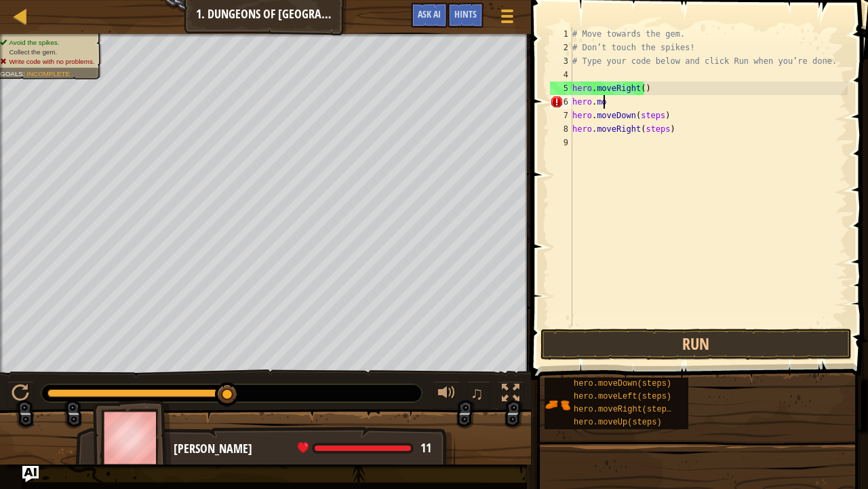
type textarea "h"
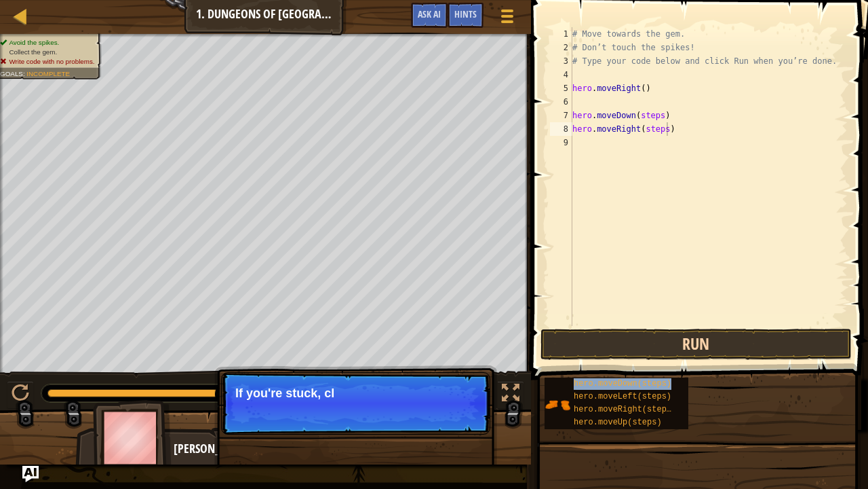
type textarea "hero.moveDown(steps)"
type textarea "hero.moveRight()"
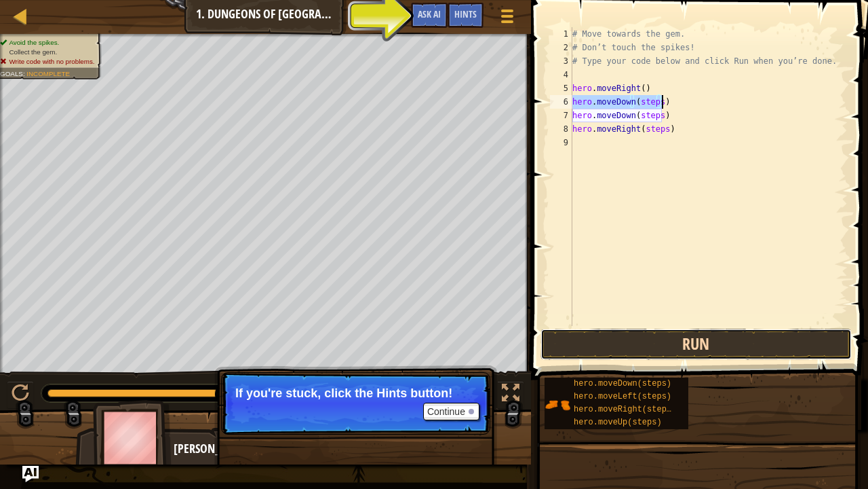
click at [710, 350] on button "Run" at bounding box center [696, 343] width 311 height 31
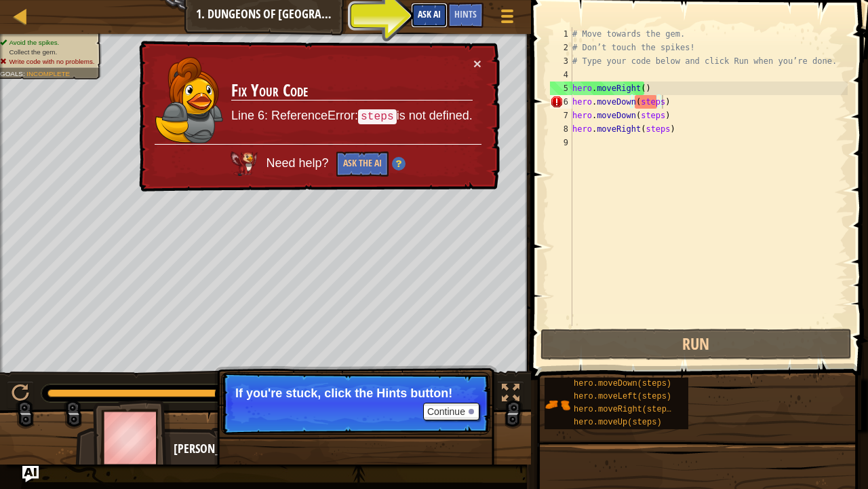
click at [428, 12] on span "Ask AI" at bounding box center [429, 13] width 23 height 13
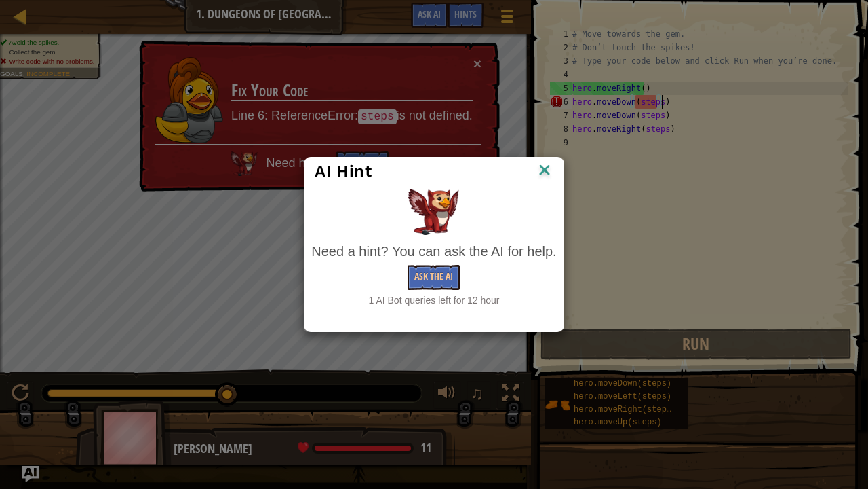
click at [554, 168] on div "AI Hint" at bounding box center [434, 171] width 259 height 28
click at [543, 168] on img at bounding box center [545, 171] width 18 height 20
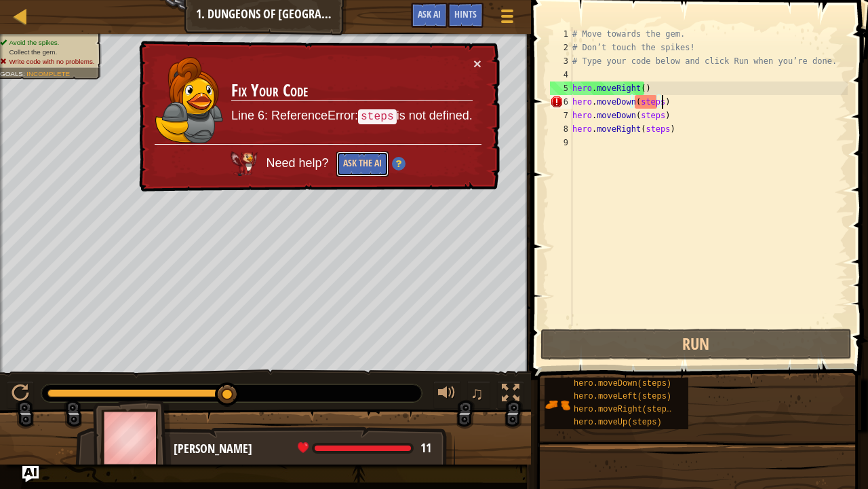
click at [368, 155] on button "Ask the AI" at bounding box center [363, 163] width 52 height 25
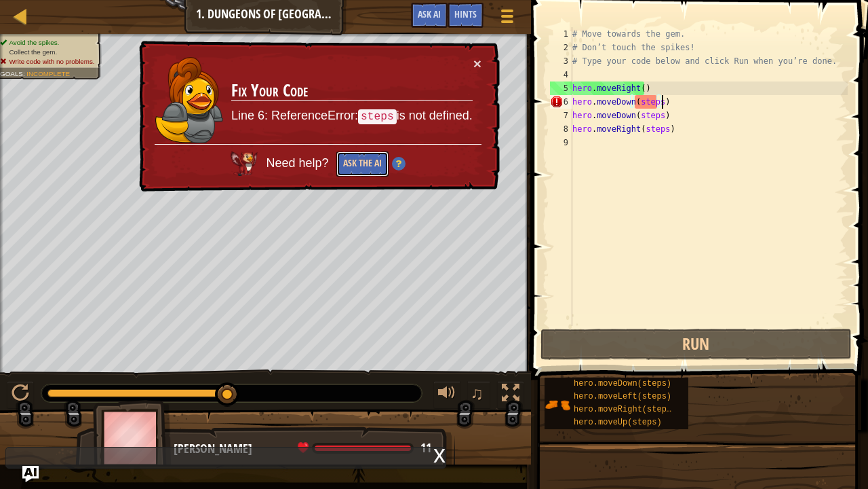
click at [366, 153] on button "Ask the AI" at bounding box center [363, 163] width 52 height 25
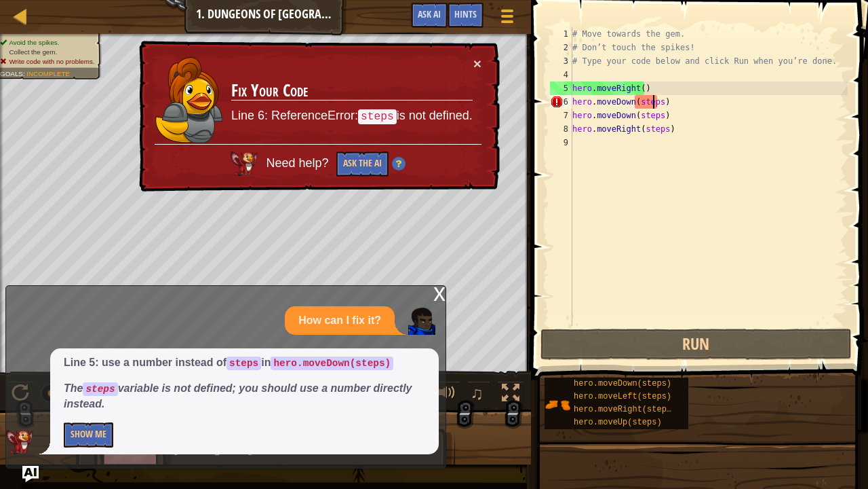
click at [654, 100] on div "# Move towards the gem. # Don’t touch the spikes! # Type your code below and cl…" at bounding box center [709, 190] width 278 height 326
click at [655, 103] on div "# Move towards the gem. # Don’t touch the spikes! # Type your code below and cl…" at bounding box center [709, 190] width 278 height 326
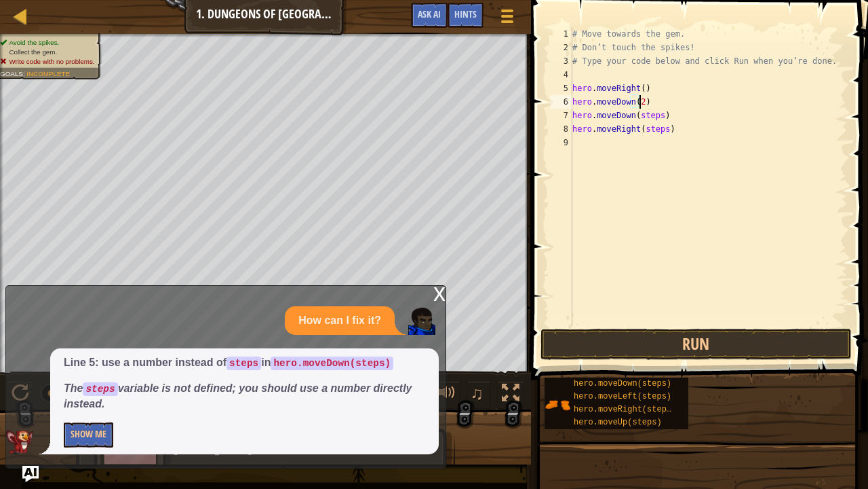
scroll to position [6, 5]
click at [676, 341] on button "Run" at bounding box center [696, 343] width 311 height 31
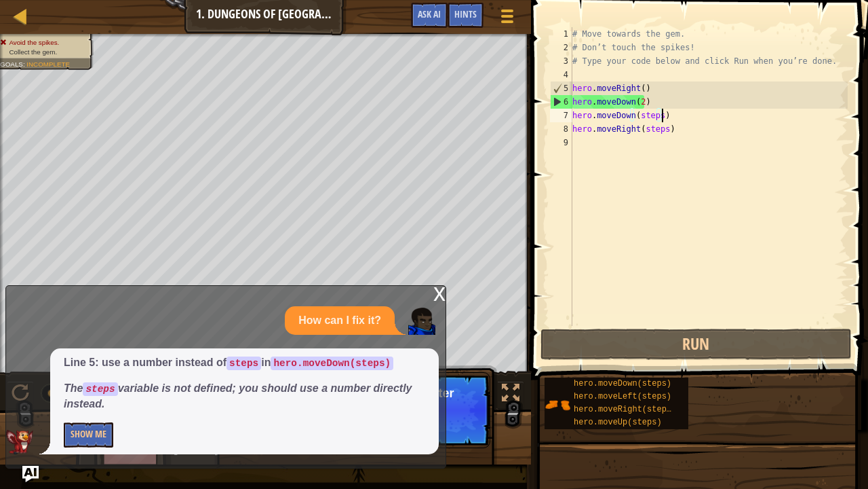
click at [668, 114] on div "# Move towards the gem. # Don’t touch the spikes! # Type your code below and cl…" at bounding box center [709, 190] width 278 height 326
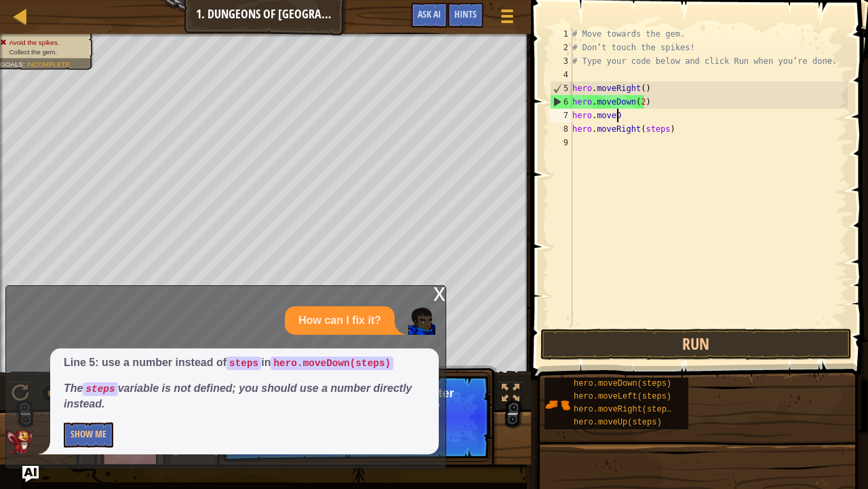
scroll to position [6, 1]
type textarea "h"
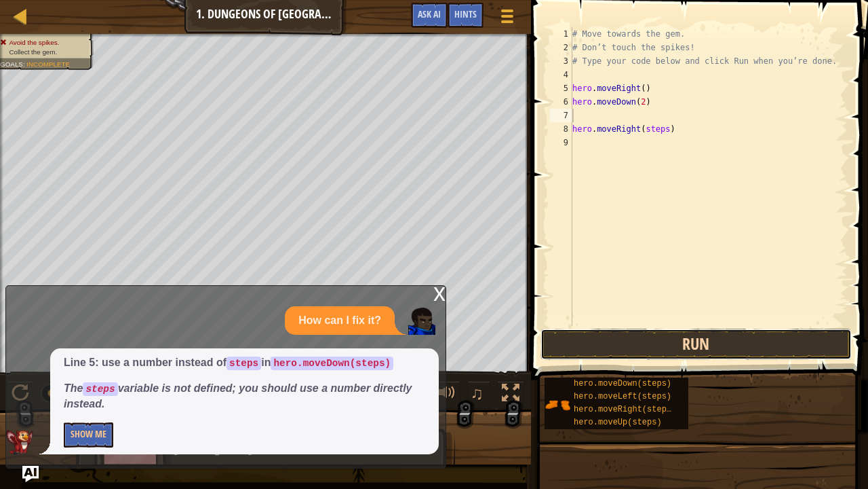
click at [672, 349] on button "Run" at bounding box center [696, 343] width 311 height 31
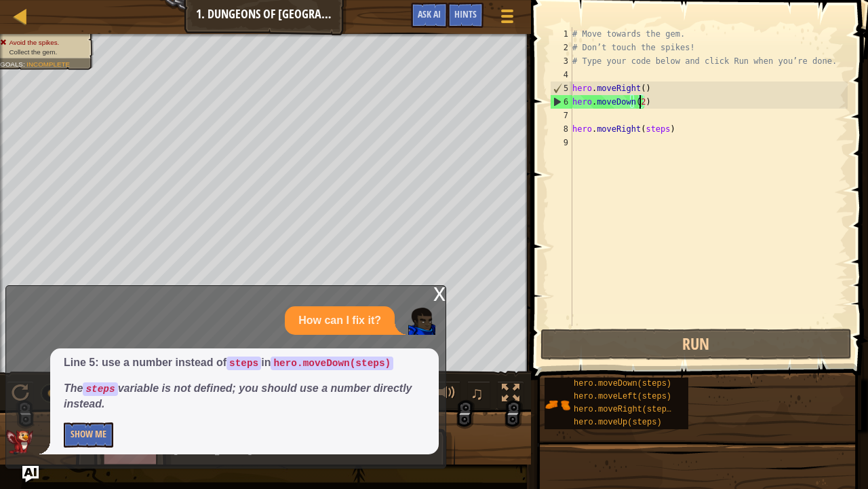
click at [640, 102] on div "# Move towards the gem. # Don’t touch the spikes! # Type your code below and cl…" at bounding box center [709, 190] width 278 height 326
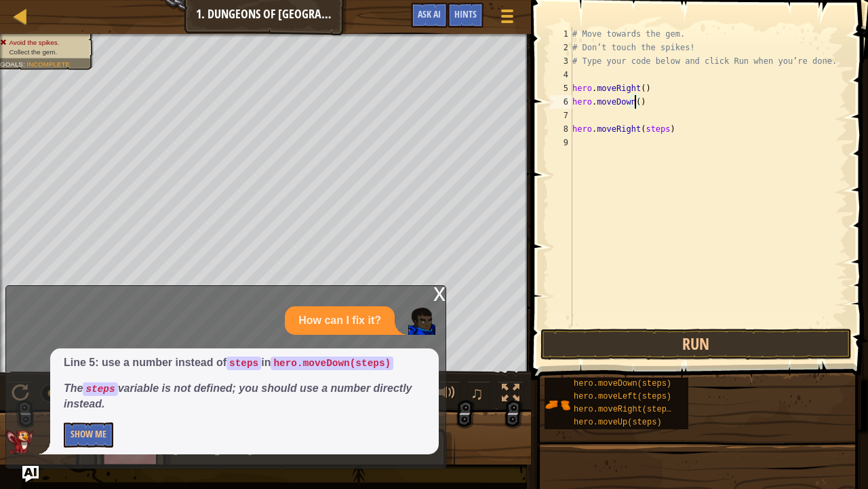
scroll to position [6, 5]
click at [643, 342] on button "Run" at bounding box center [696, 343] width 311 height 31
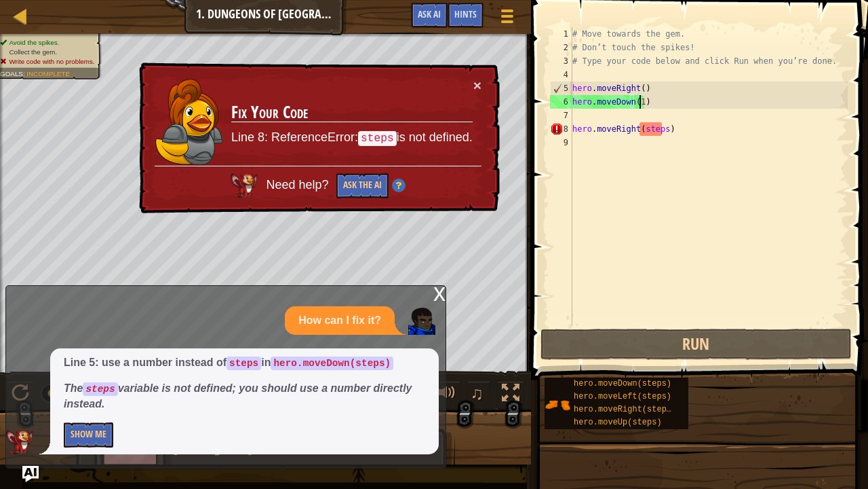
click at [666, 130] on div "# Move towards the gem. # Don’t touch the spikes! # Type your code below and cl…" at bounding box center [709, 190] width 278 height 326
click at [662, 128] on div "# Move towards the gem. # Don’t touch the spikes! # Type your code below and cl…" at bounding box center [709, 190] width 278 height 326
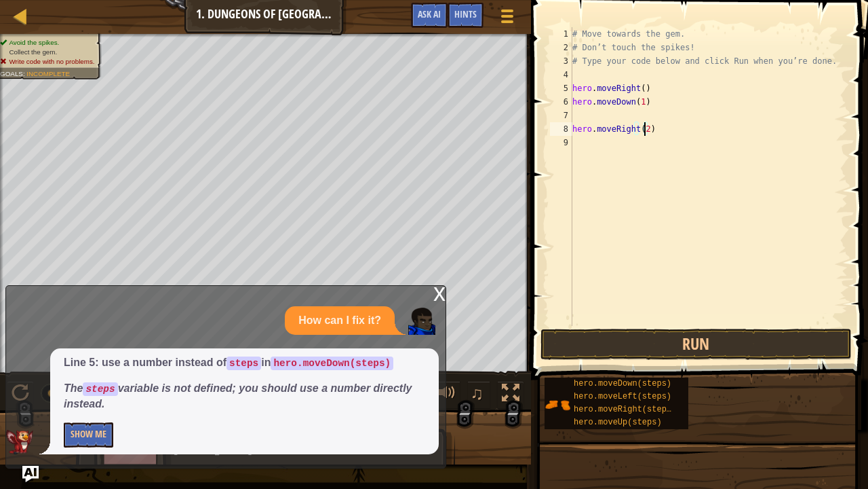
type textarea "hero.moveRight(2)"
click at [437, 297] on div "x" at bounding box center [440, 293] width 12 height 14
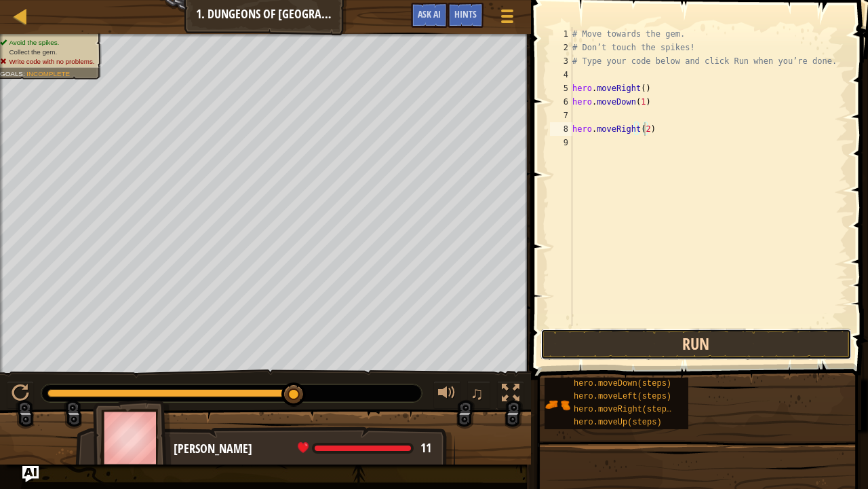
click at [651, 349] on button "Run" at bounding box center [696, 343] width 311 height 31
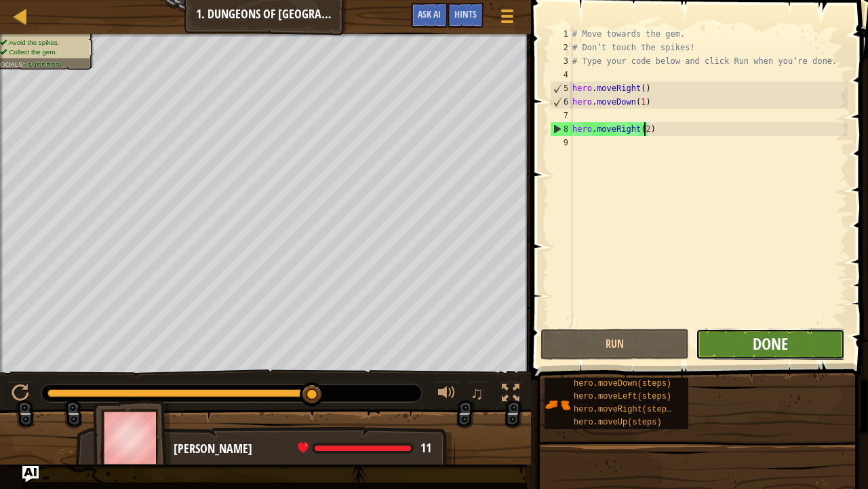
click at [756, 333] on span "Done" at bounding box center [770, 343] width 35 height 22
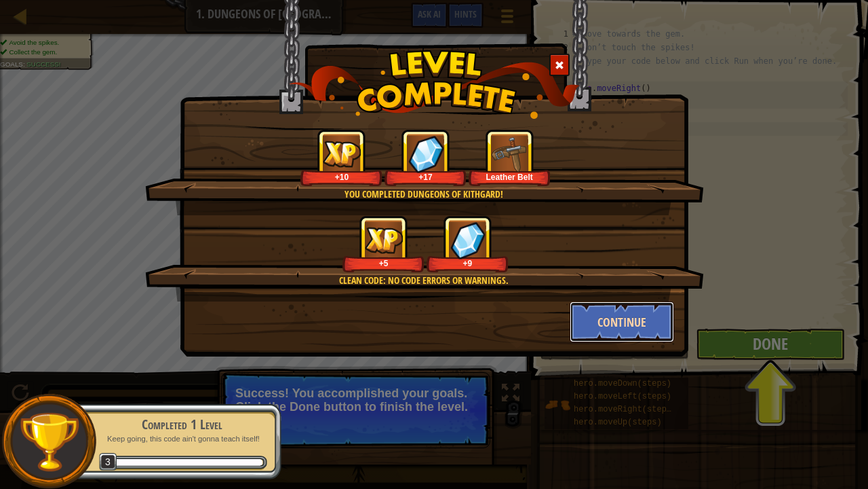
click at [613, 311] on button "Continue" at bounding box center [622, 321] width 105 height 41
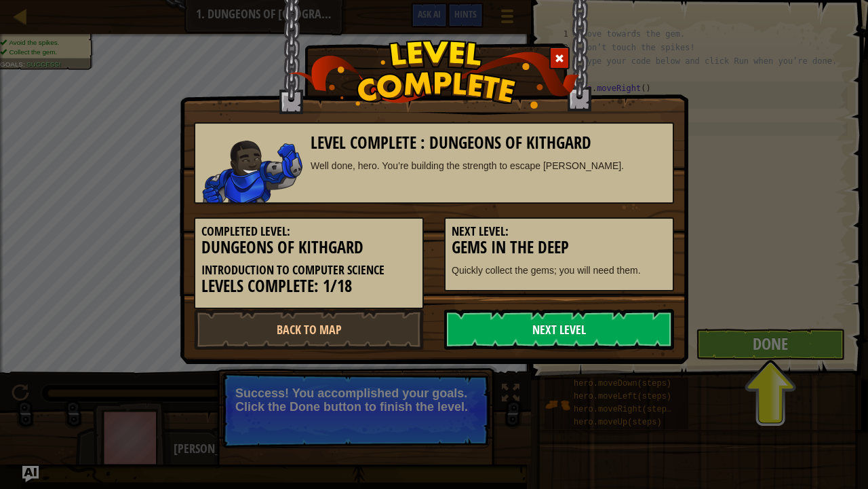
click at [559, 319] on link "Next Level" at bounding box center [559, 329] width 230 height 41
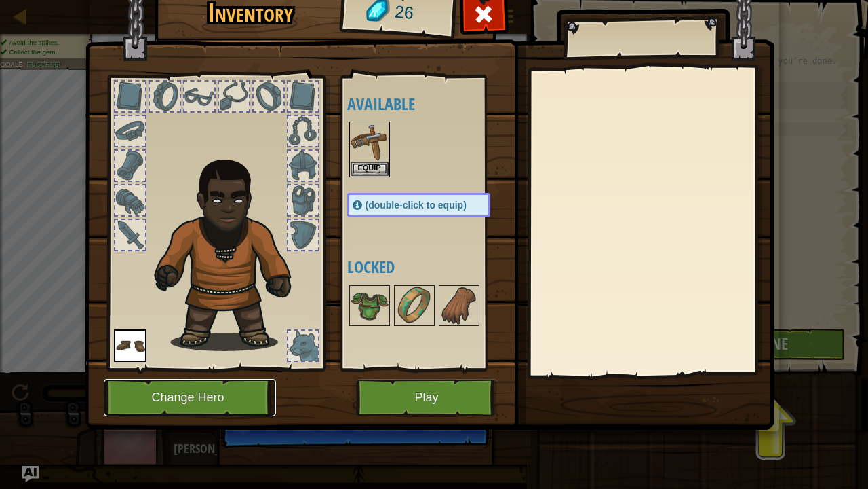
click at [221, 379] on button "Change Hero" at bounding box center [190, 397] width 172 height 37
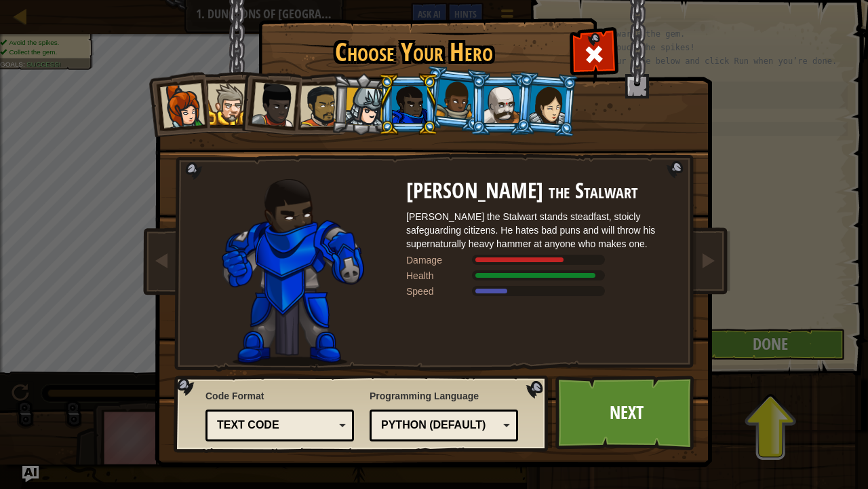
click at [364, 113] on div at bounding box center [364, 107] width 39 height 39
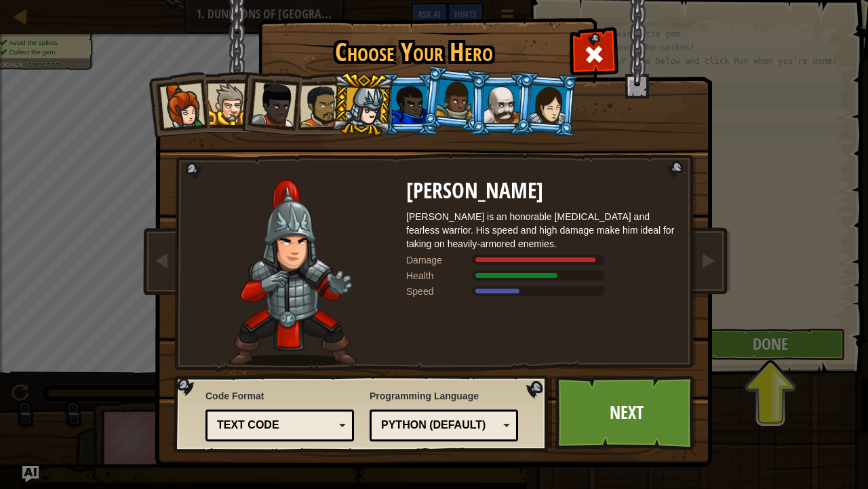
click at [305, 105] on div at bounding box center [321, 106] width 42 height 42
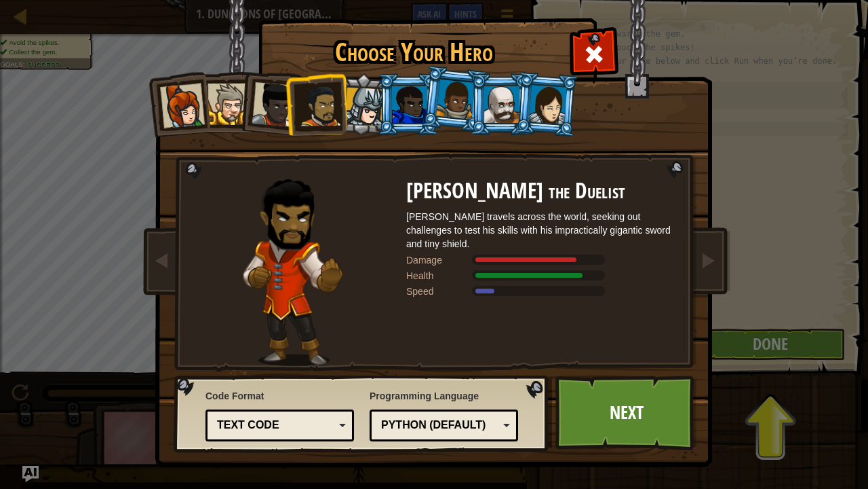
click at [513, 88] on div at bounding box center [501, 104] width 35 height 37
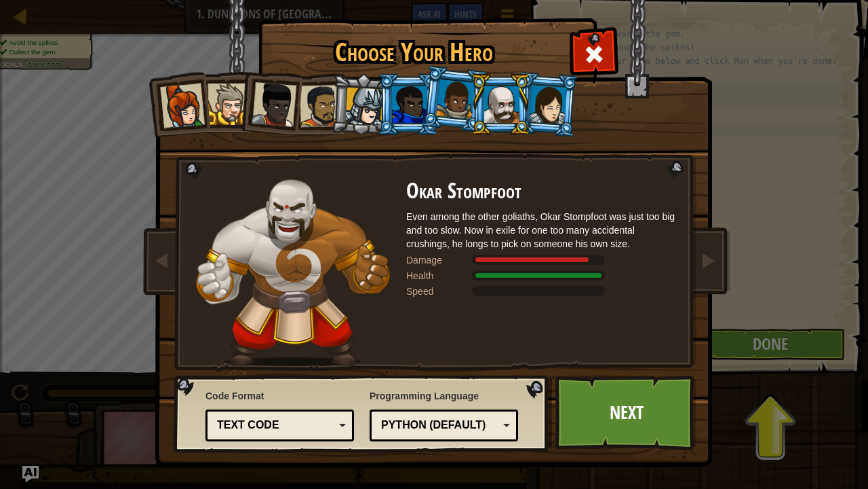
click at [353, 103] on div at bounding box center [364, 107] width 39 height 39
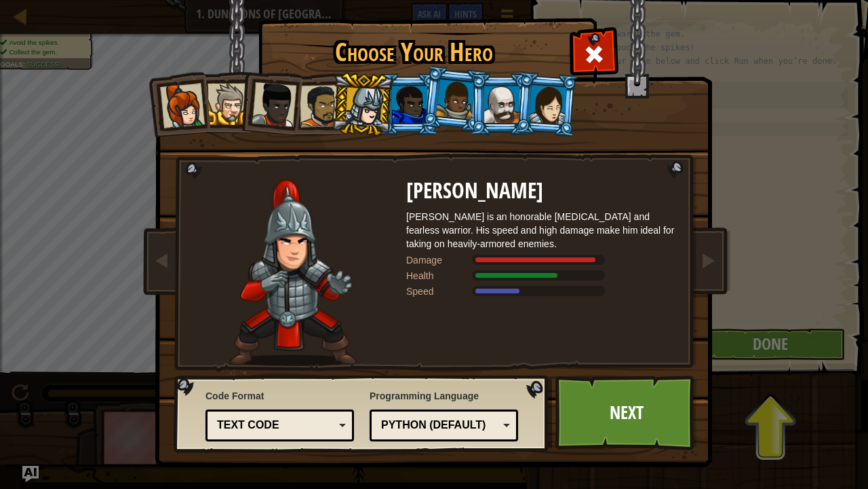
click at [405, 94] on div at bounding box center [409, 104] width 35 height 37
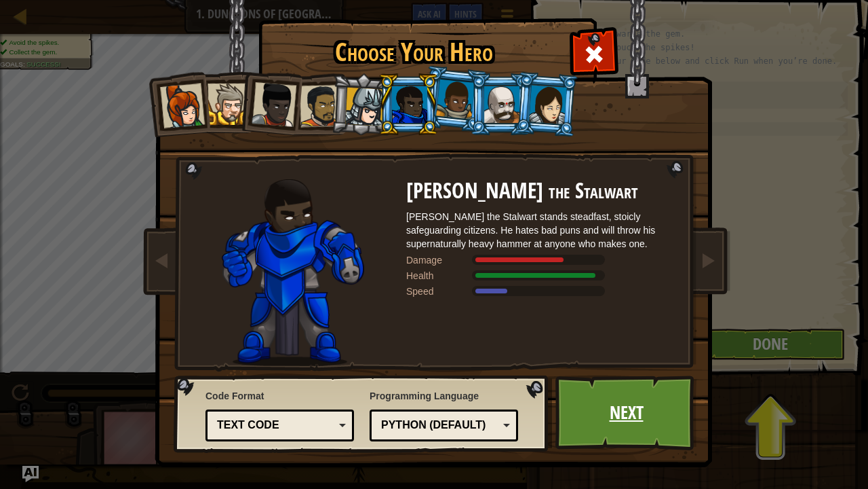
click at [611, 379] on link "Next" at bounding box center [627, 412] width 142 height 75
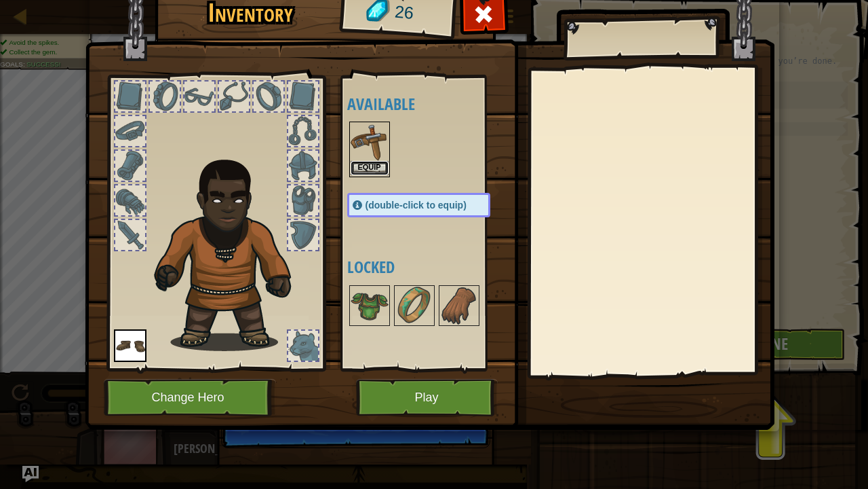
click at [363, 168] on button "Equip" at bounding box center [370, 168] width 38 height 14
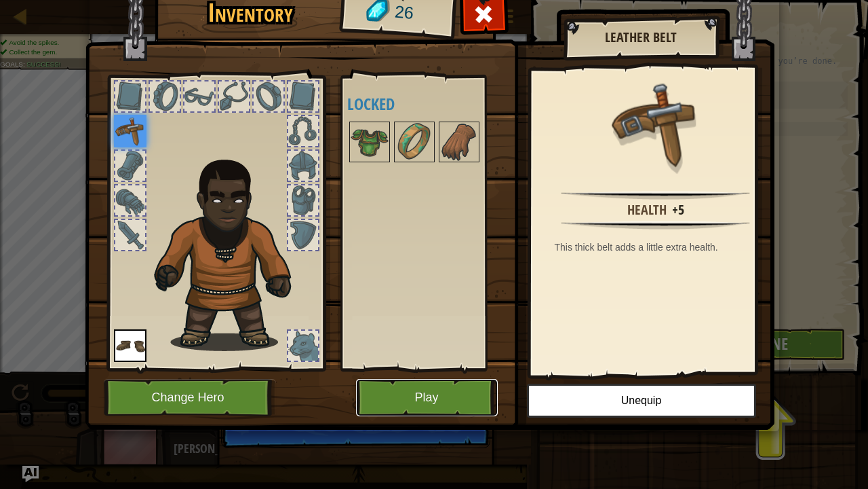
click at [396, 379] on button "Play" at bounding box center [427, 397] width 142 height 37
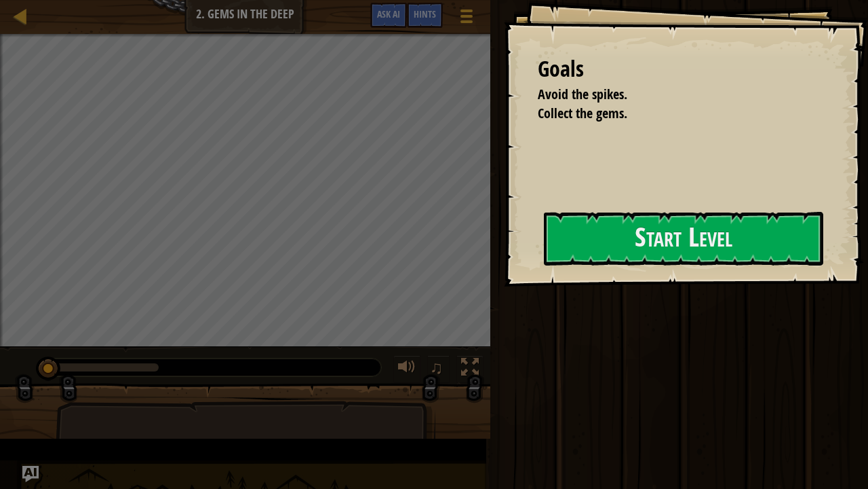
drag, startPoint x: 396, startPoint y: 395, endPoint x: 514, endPoint y: 381, distance: 118.2
click at [514, 379] on div "Goals Avoid the spikes. Collect the gems. Start Level Error loading from server…" at bounding box center [434, 244] width 868 height 489
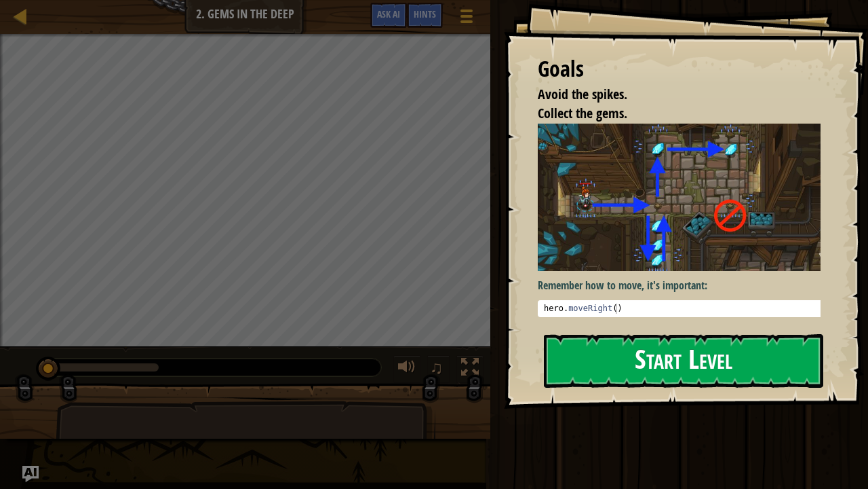
click at [608, 364] on button "Start Level" at bounding box center [684, 361] width 280 height 54
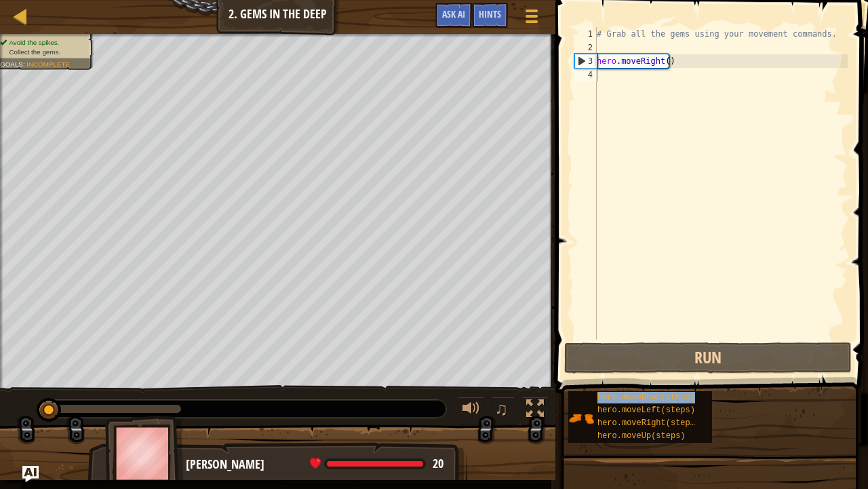
drag, startPoint x: 675, startPoint y: 397, endPoint x: 704, endPoint y: 161, distance: 237.2
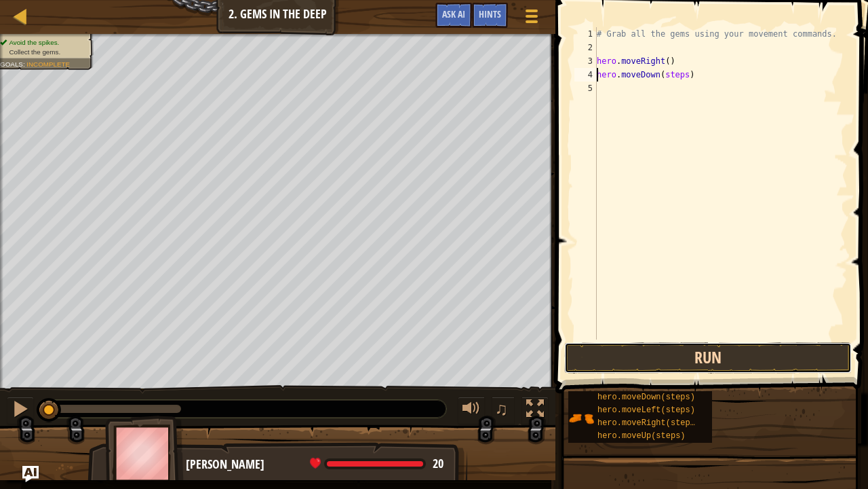
click at [664, 351] on button "Run" at bounding box center [709, 357] width 288 height 31
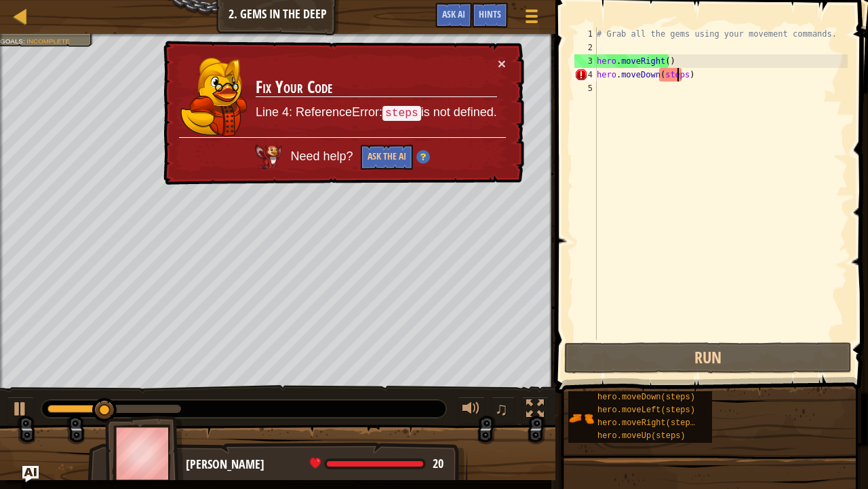
click at [679, 69] on div "# Grab all the gems using your movement commands. hero . moveRight ( ) hero . m…" at bounding box center [721, 196] width 254 height 339
click at [681, 75] on div "# Grab all the gems using your movement commands. hero . moveRight ( ) hero . m…" at bounding box center [721, 196] width 254 height 339
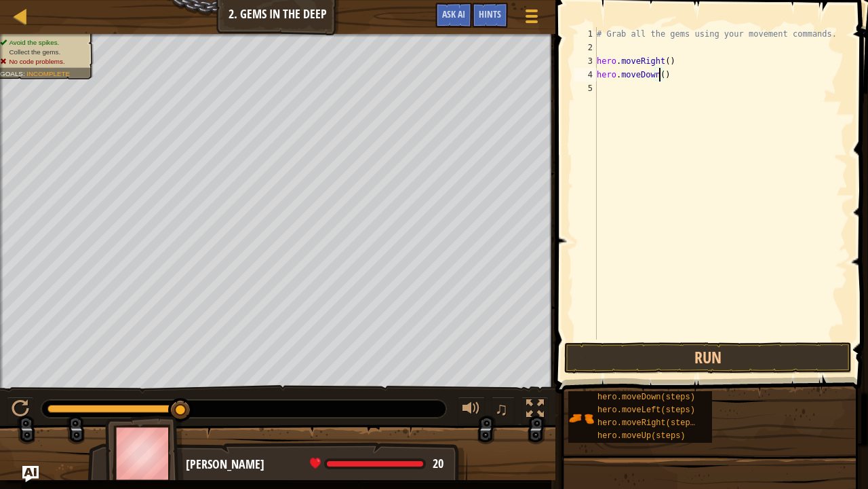
scroll to position [6, 5]
click at [685, 356] on button "Run" at bounding box center [709, 357] width 288 height 31
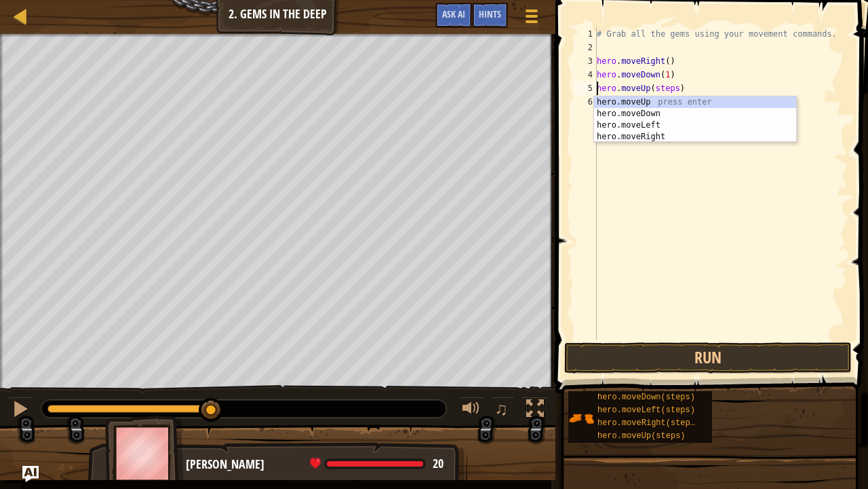
click at [673, 88] on div "# Grab all the gems using your movement commands. hero . moveRight ( ) hero . m…" at bounding box center [721, 196] width 254 height 339
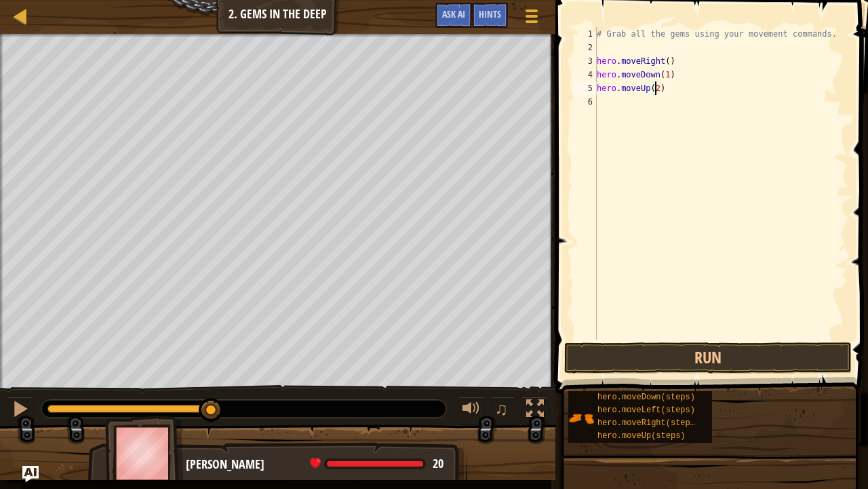
scroll to position [6, 4]
click at [649, 364] on button "Run" at bounding box center [709, 357] width 288 height 31
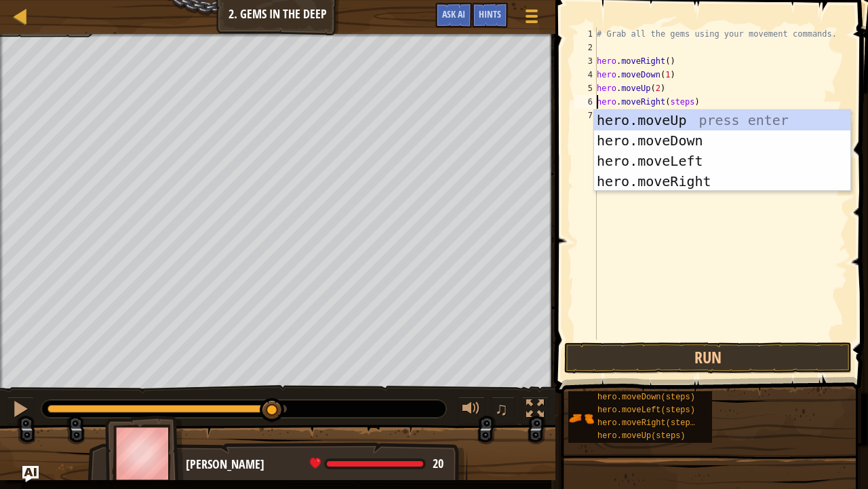
click at [683, 100] on div "# Grab all the gems using your movement commands. hero . moveRight ( ) hero . m…" at bounding box center [721, 196] width 254 height 339
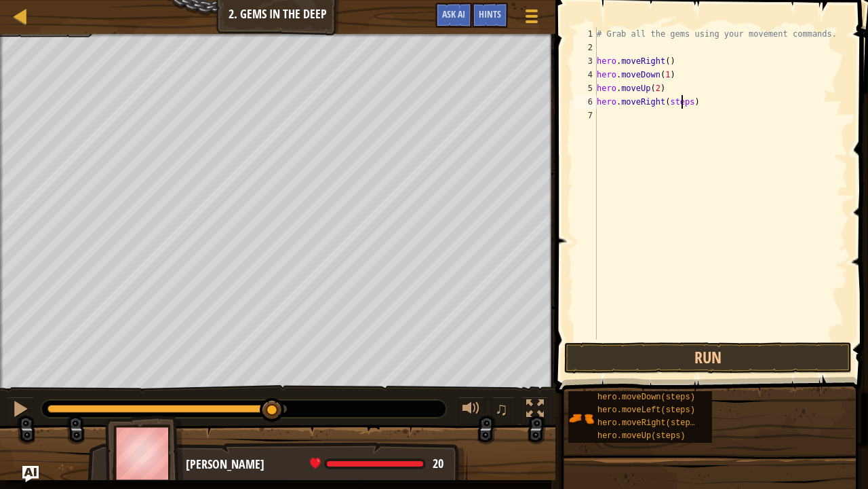
click at [684, 102] on div "# Grab all the gems using your movement commands. hero . moveRight ( ) hero . m…" at bounding box center [721, 196] width 254 height 339
click at [685, 102] on div "# Grab all the gems using your movement commands. hero . moveRight ( ) hero . m…" at bounding box center [721, 196] width 254 height 339
click at [691, 345] on button "Run" at bounding box center [709, 357] width 288 height 31
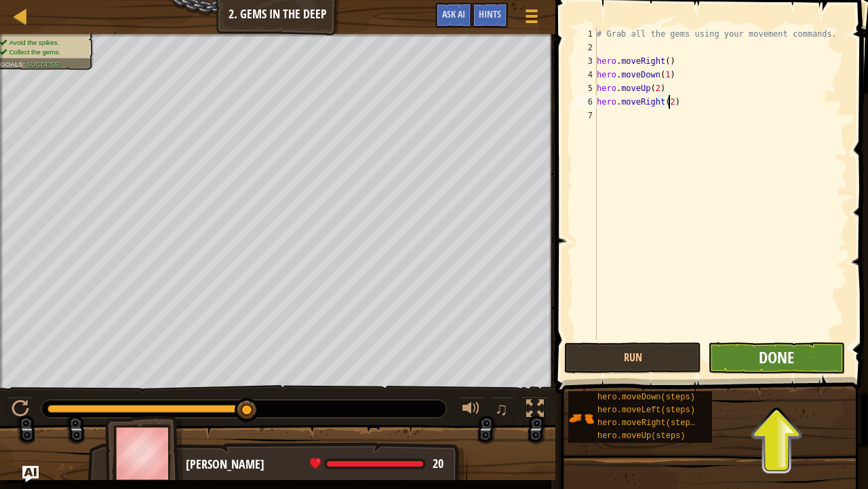
type textarea "hero.moveRight(2)"
click at [772, 359] on span "Done" at bounding box center [776, 357] width 35 height 22
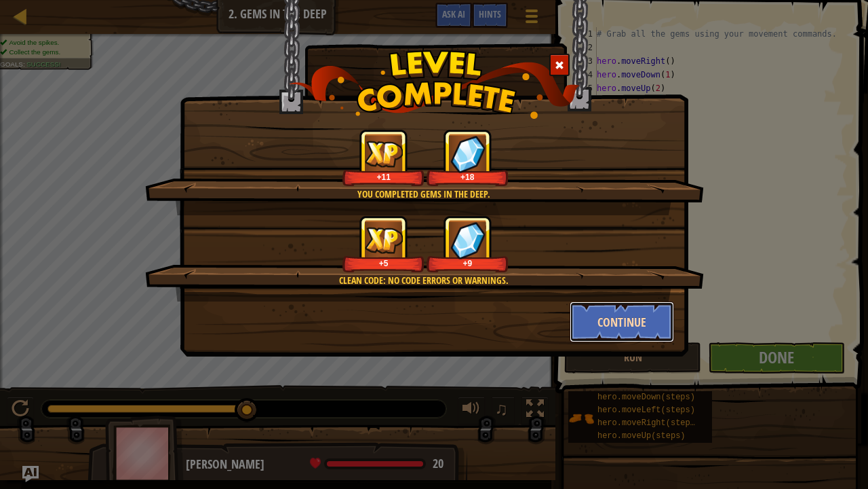
click at [642, 311] on button "Continue" at bounding box center [622, 321] width 105 height 41
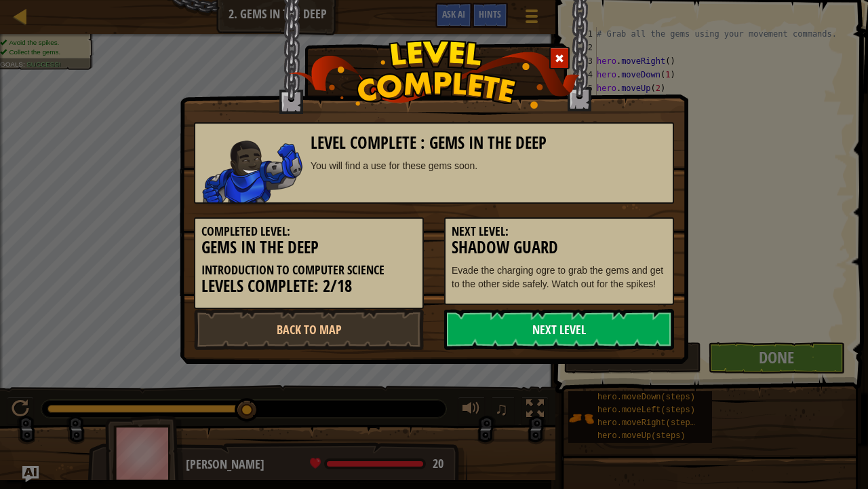
click at [578, 332] on link "Next Level" at bounding box center [559, 329] width 230 height 41
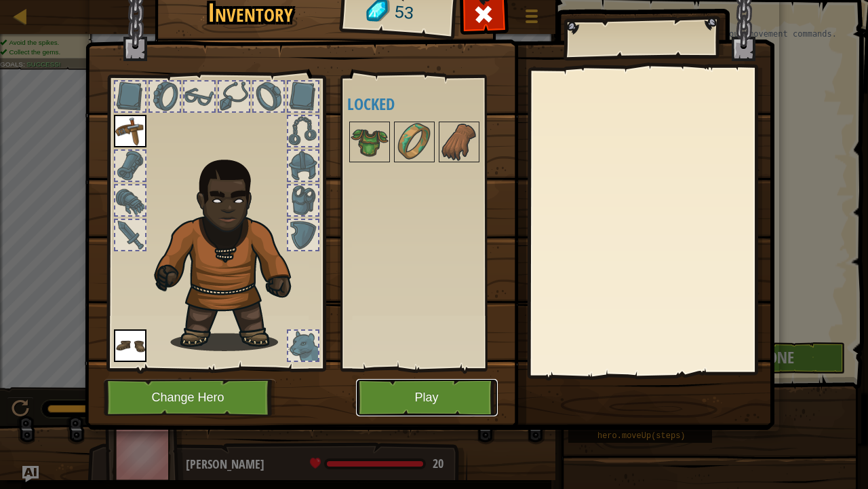
click at [459, 379] on button "Play" at bounding box center [427, 397] width 142 height 37
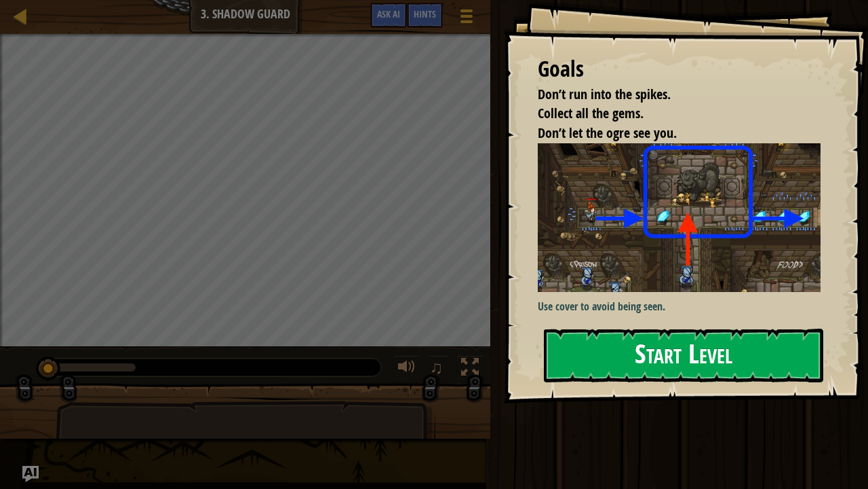
click at [573, 360] on button "Start Level" at bounding box center [684, 355] width 280 height 54
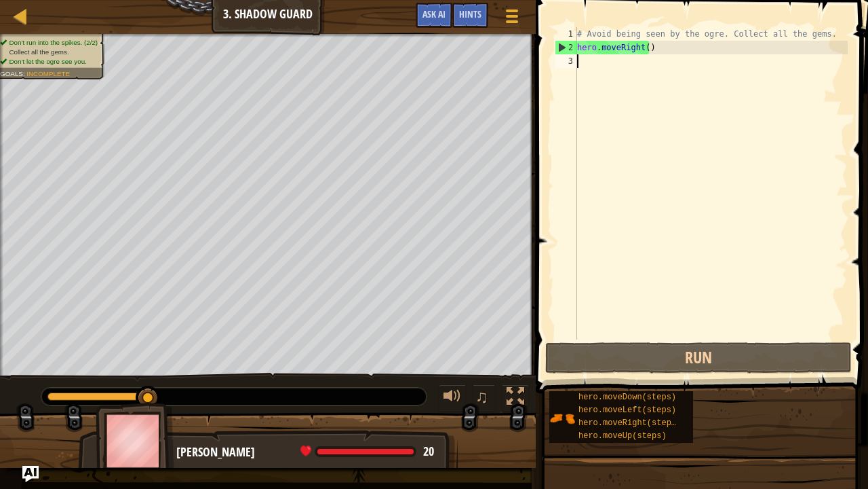
click at [646, 47] on div "# Avoid being seen by the ogre. Collect all the gems. hero . moveRight ( )" at bounding box center [711, 196] width 273 height 339
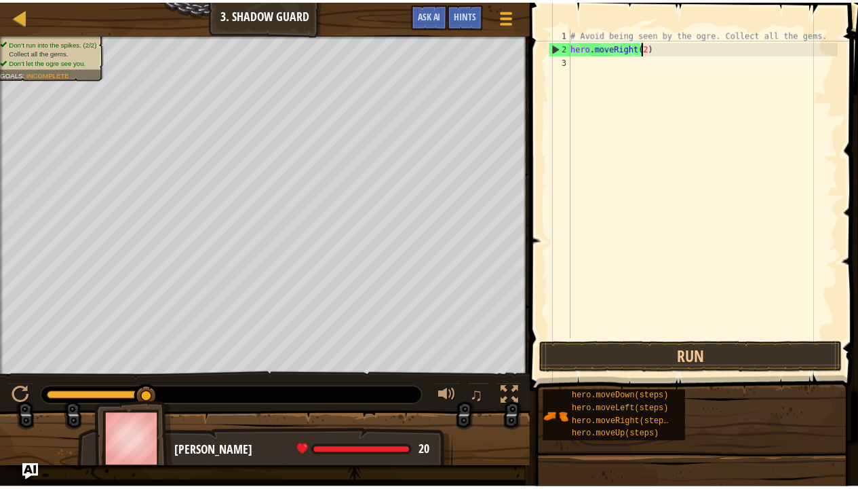
scroll to position [6, 5]
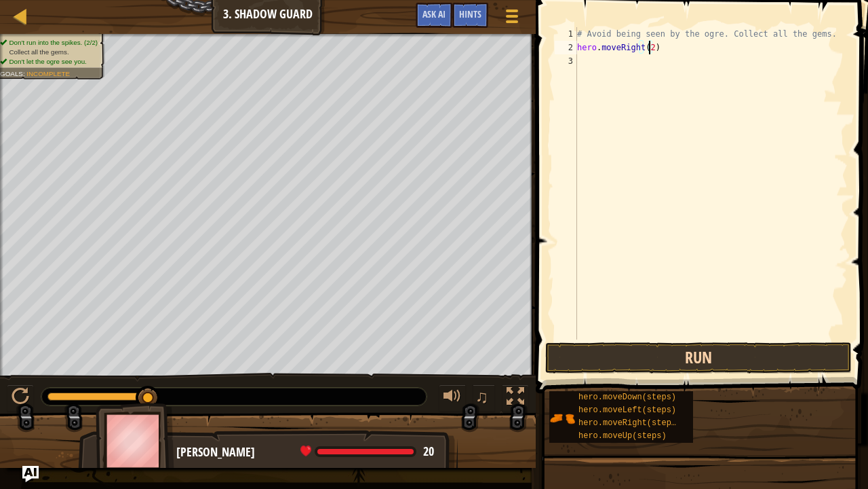
type textarea "hero.moveRight(2)"
click at [702, 358] on button "Run" at bounding box center [699, 357] width 307 height 31
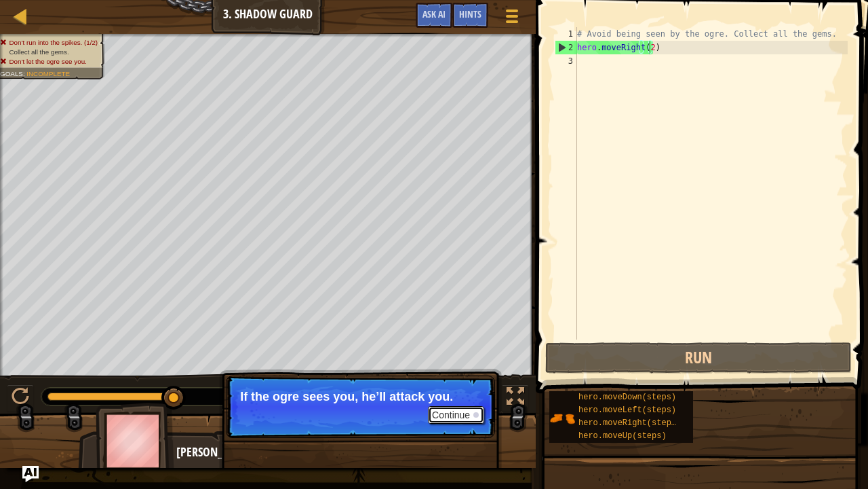
click at [455, 379] on button "Continue" at bounding box center [456, 415] width 56 height 18
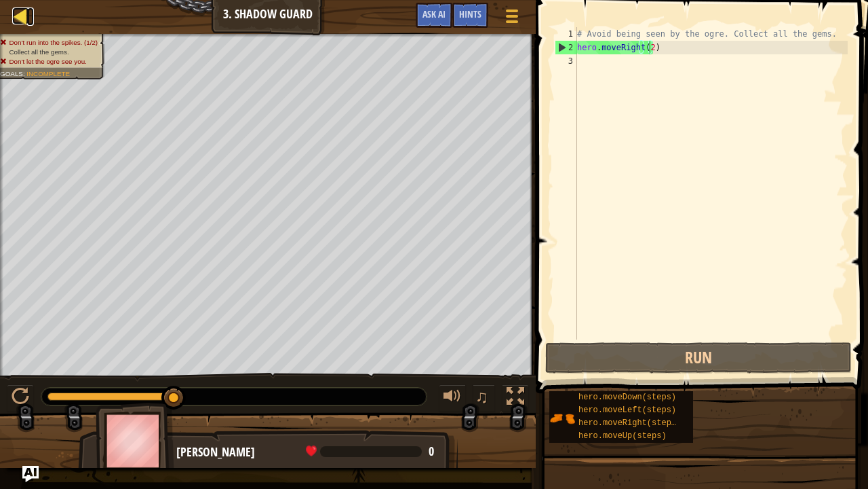
click at [24, 7] on div at bounding box center [20, 15] width 17 height 17
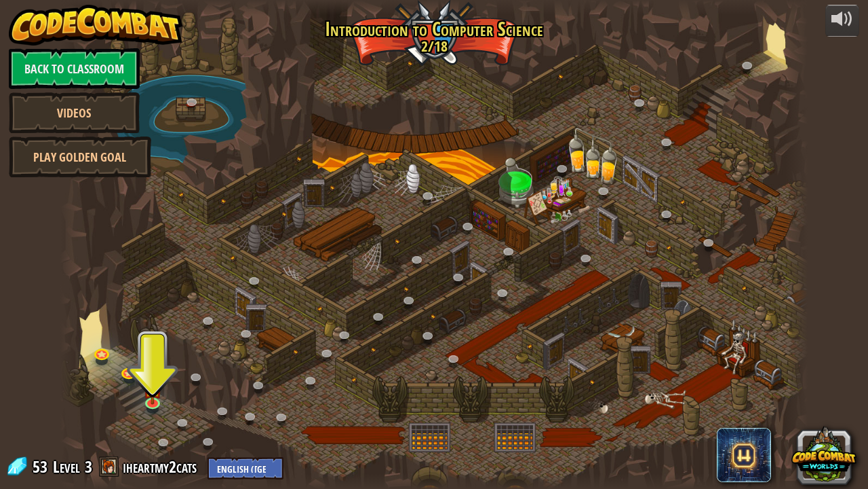
click at [108, 379] on span at bounding box center [109, 466] width 20 height 20
click at [131, 379] on link "iheartmy2cats" at bounding box center [162, 466] width 78 height 22
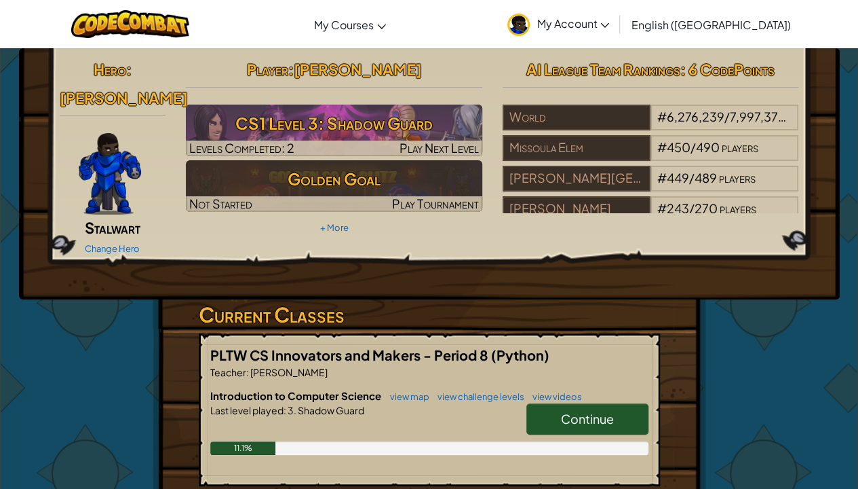
click at [613, 17] on link "My Account" at bounding box center [558, 24] width 115 height 43
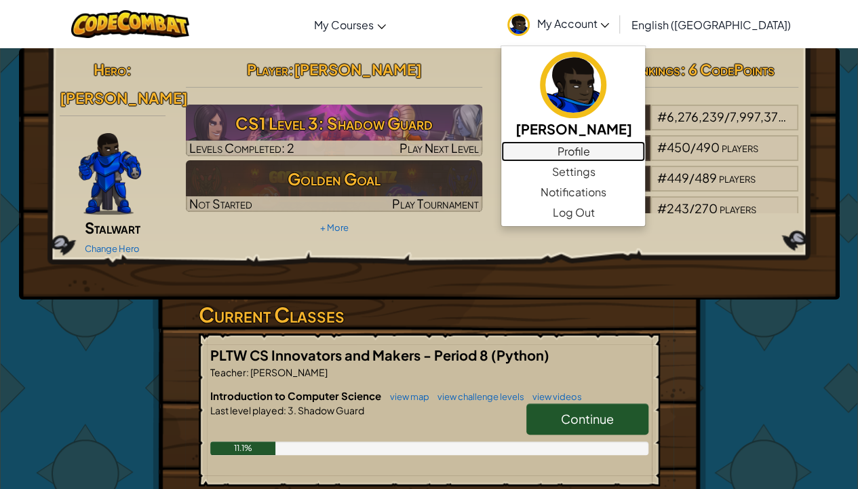
click at [645, 141] on link "Profile" at bounding box center [573, 151] width 144 height 20
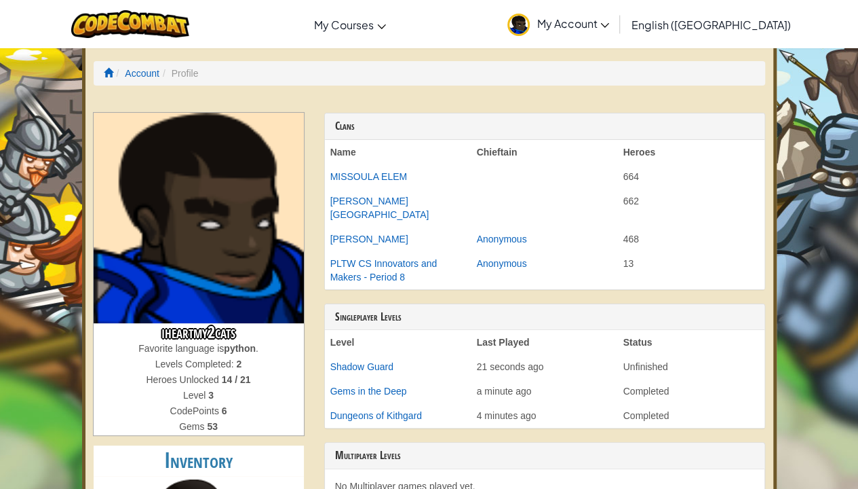
click at [243, 245] on img at bounding box center [199, 218] width 210 height 210
click at [242, 246] on img at bounding box center [199, 218] width 210 height 210
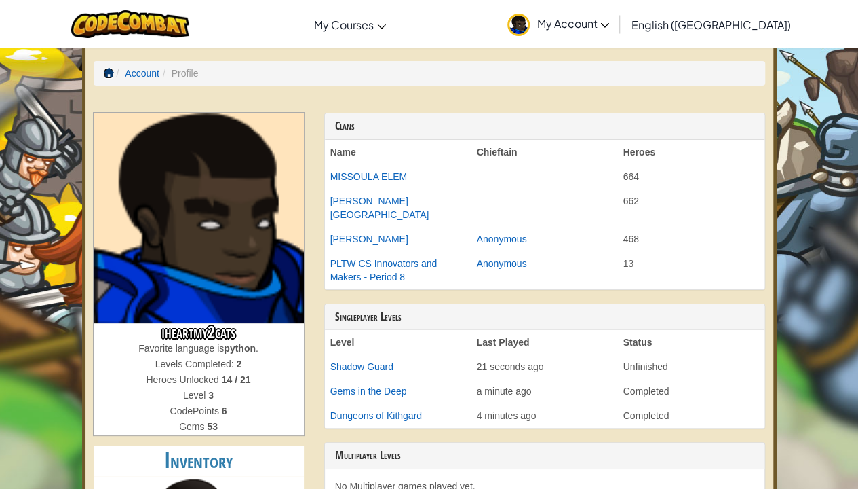
click at [109, 68] on span at bounding box center [108, 72] width 9 height 9
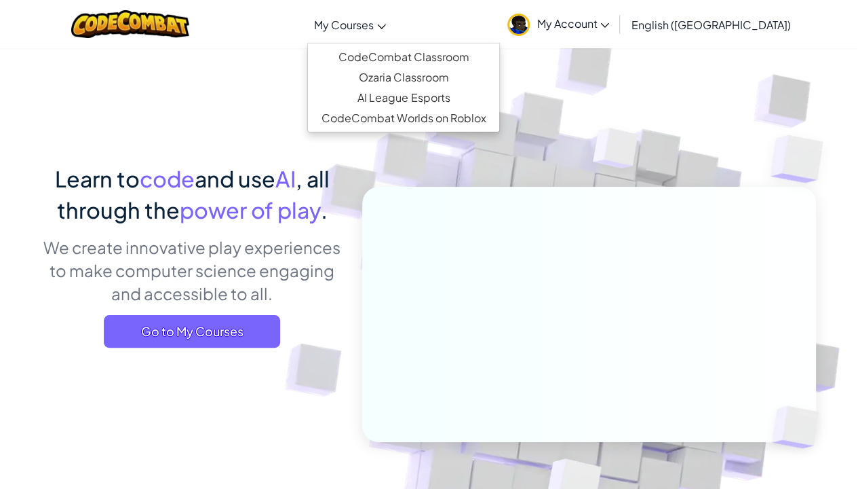
click at [374, 23] on span "My Courses" at bounding box center [344, 25] width 60 height 14
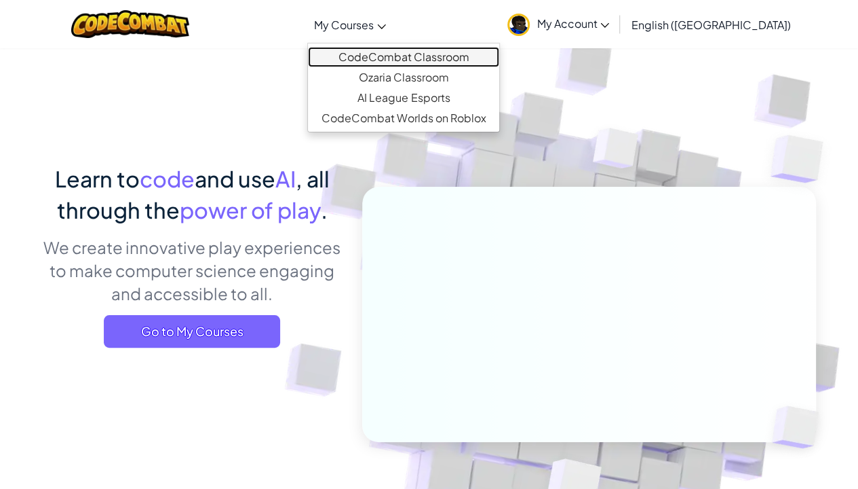
click at [443, 52] on link "CodeCombat Classroom" at bounding box center [403, 57] width 191 height 20
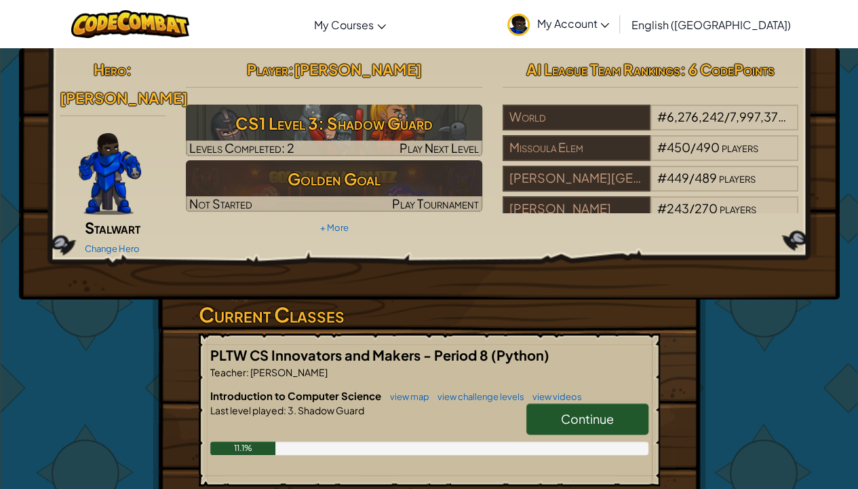
click at [609, 26] on span "My Account" at bounding box center [573, 23] width 73 height 14
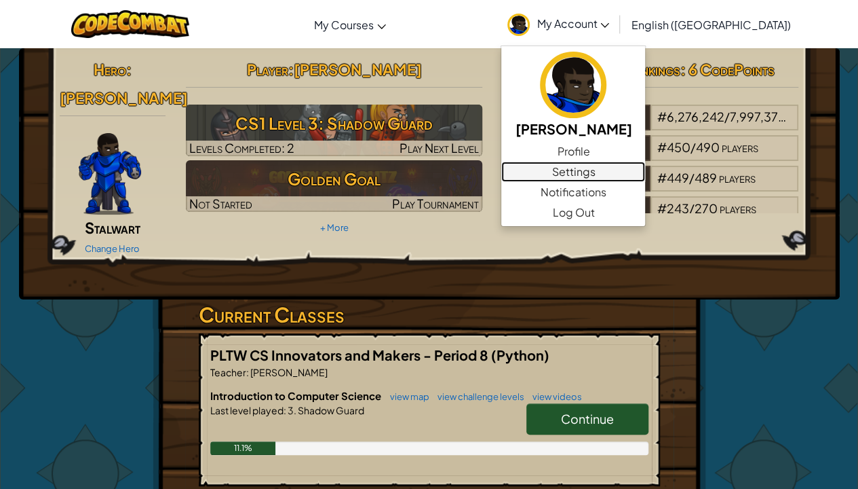
click at [645, 166] on link "Settings" at bounding box center [573, 171] width 144 height 20
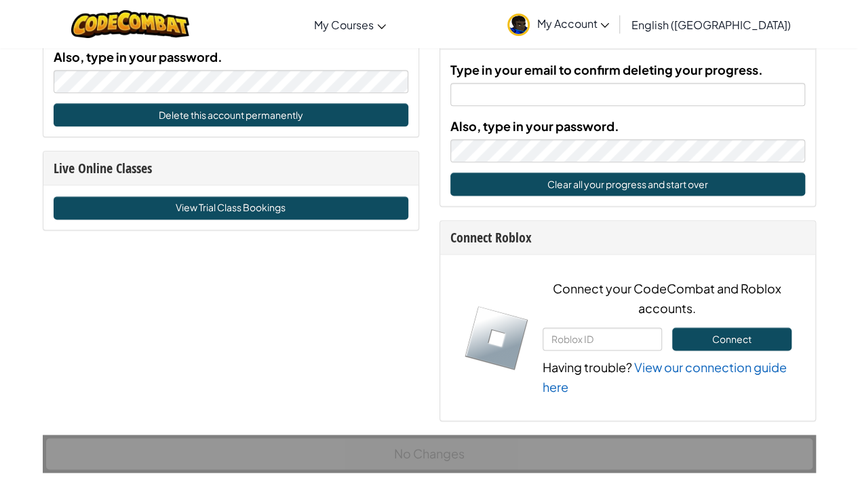
scroll to position [815, 0]
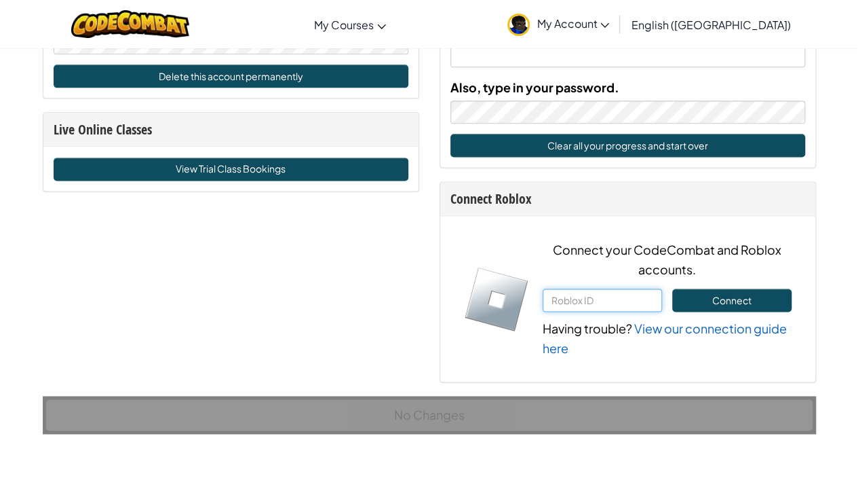
click at [615, 301] on input "text" at bounding box center [602, 299] width 119 height 23
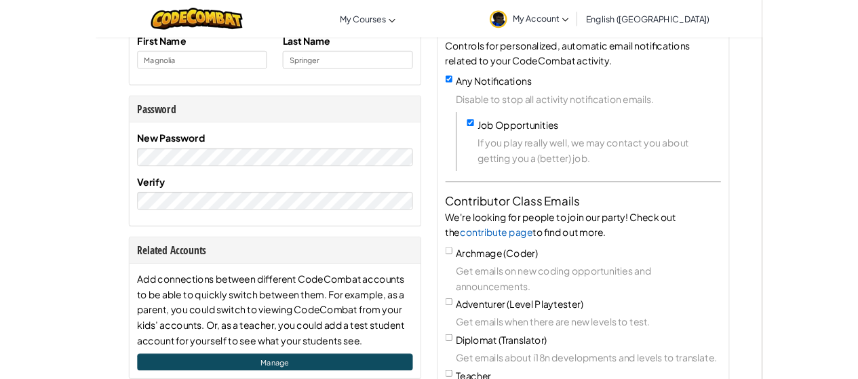
scroll to position [0, 0]
